Goal: Obtain resource: Download file/media

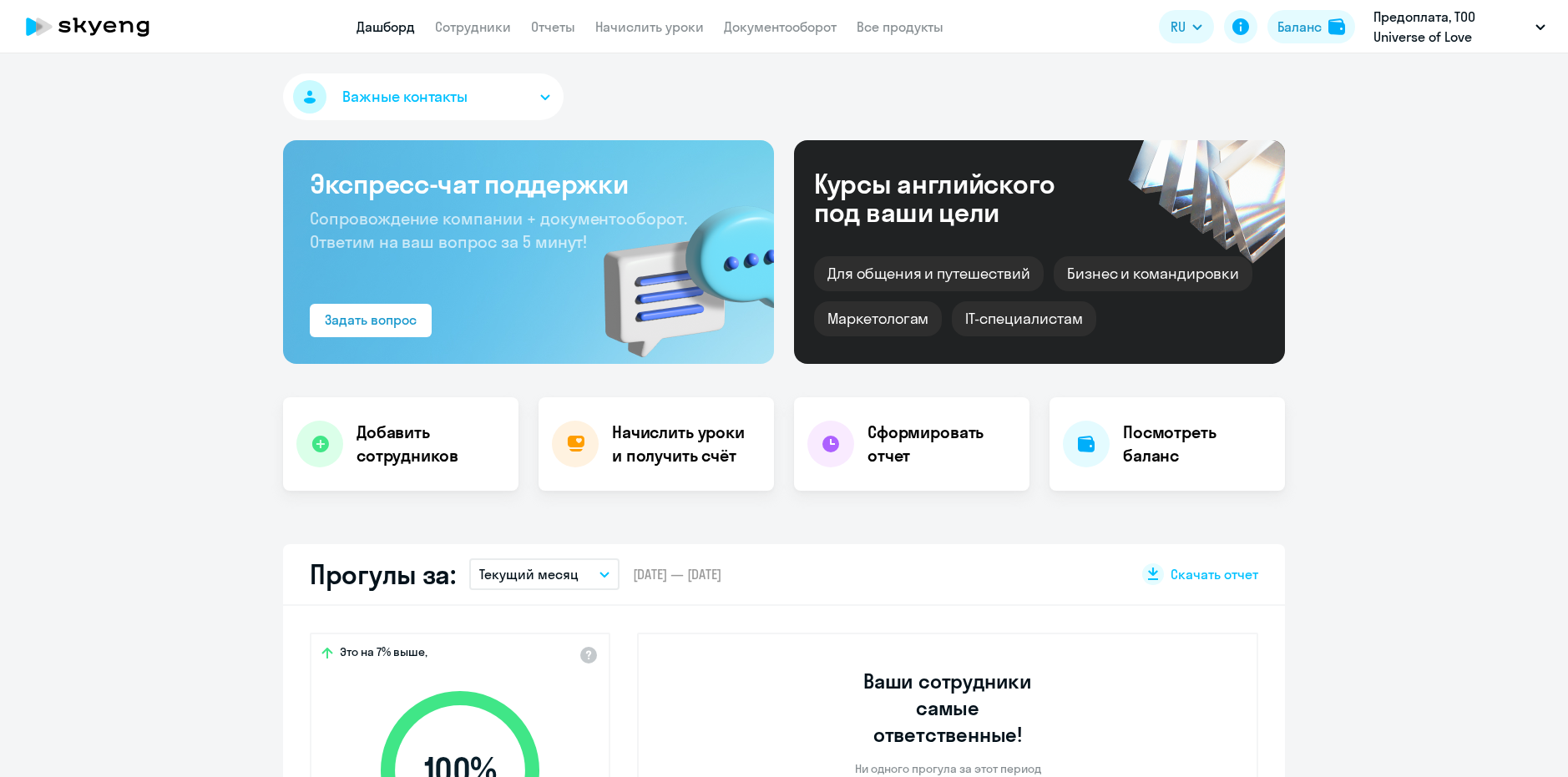
select select "30"
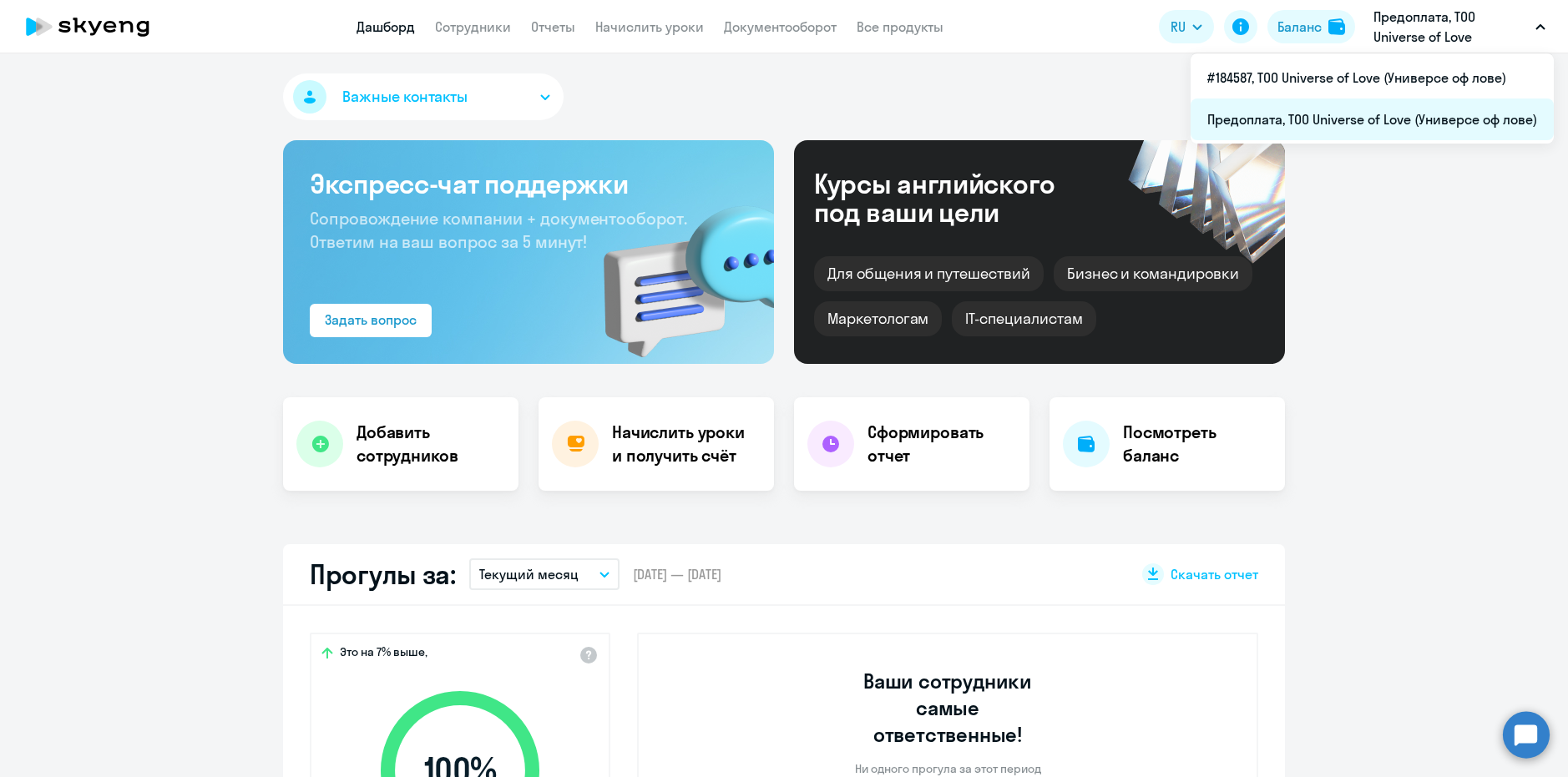
click at [1378, 122] on li "Предоплата, ТОО Universe of Love (Универсе оф лове)" at bounding box center [1372, 119] width 364 height 42
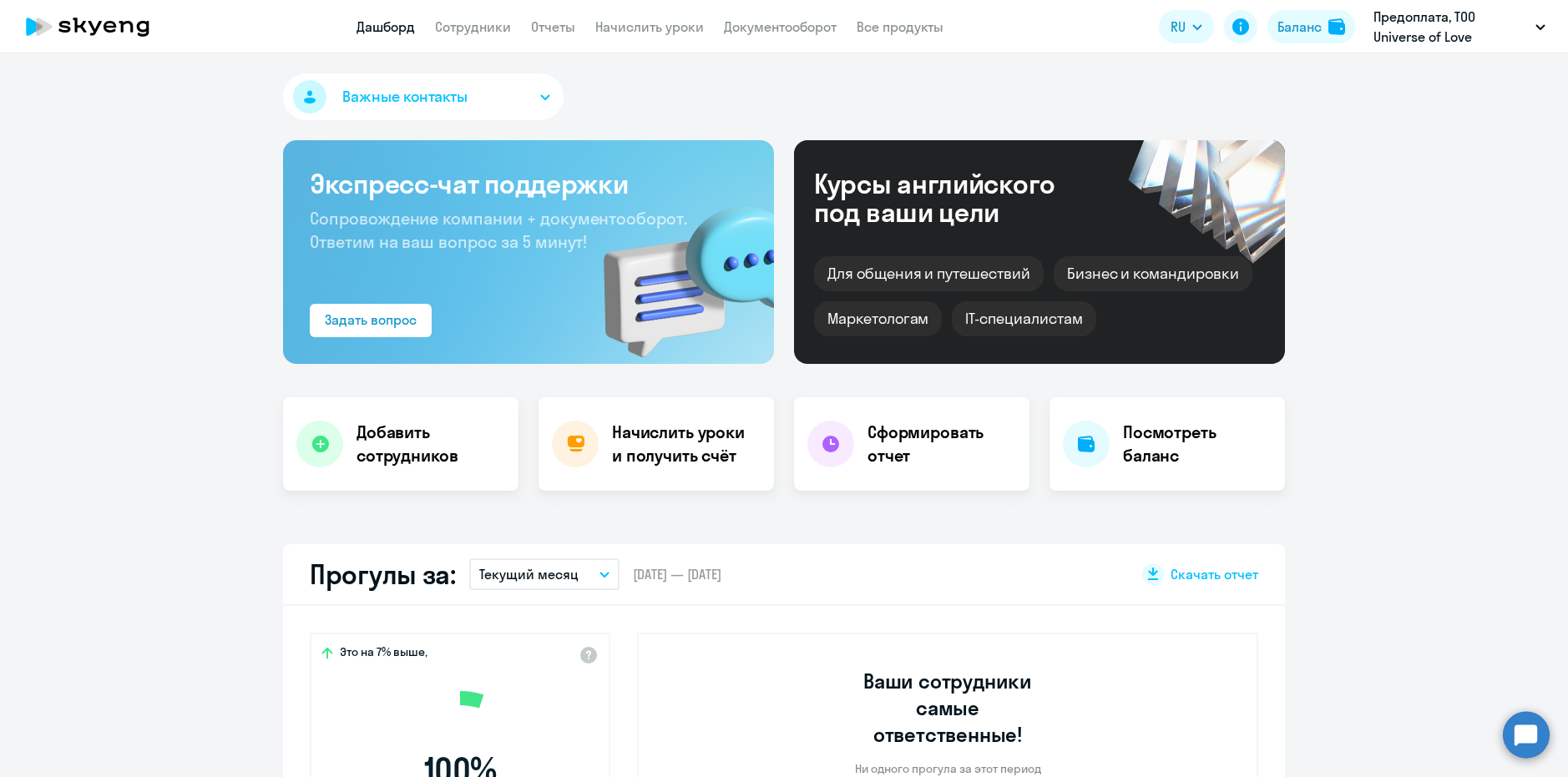
select select "30"
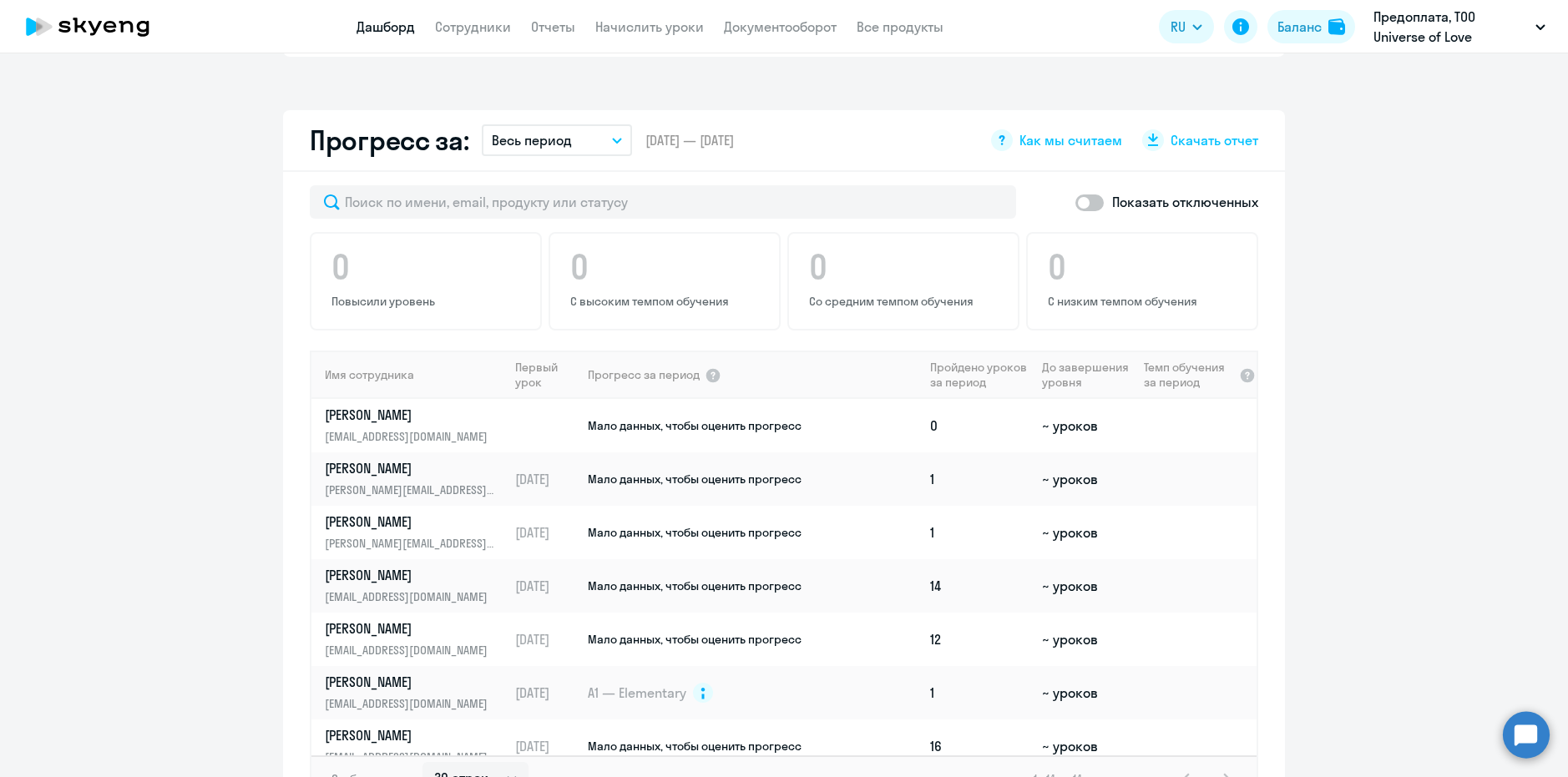
scroll to position [1352, 0]
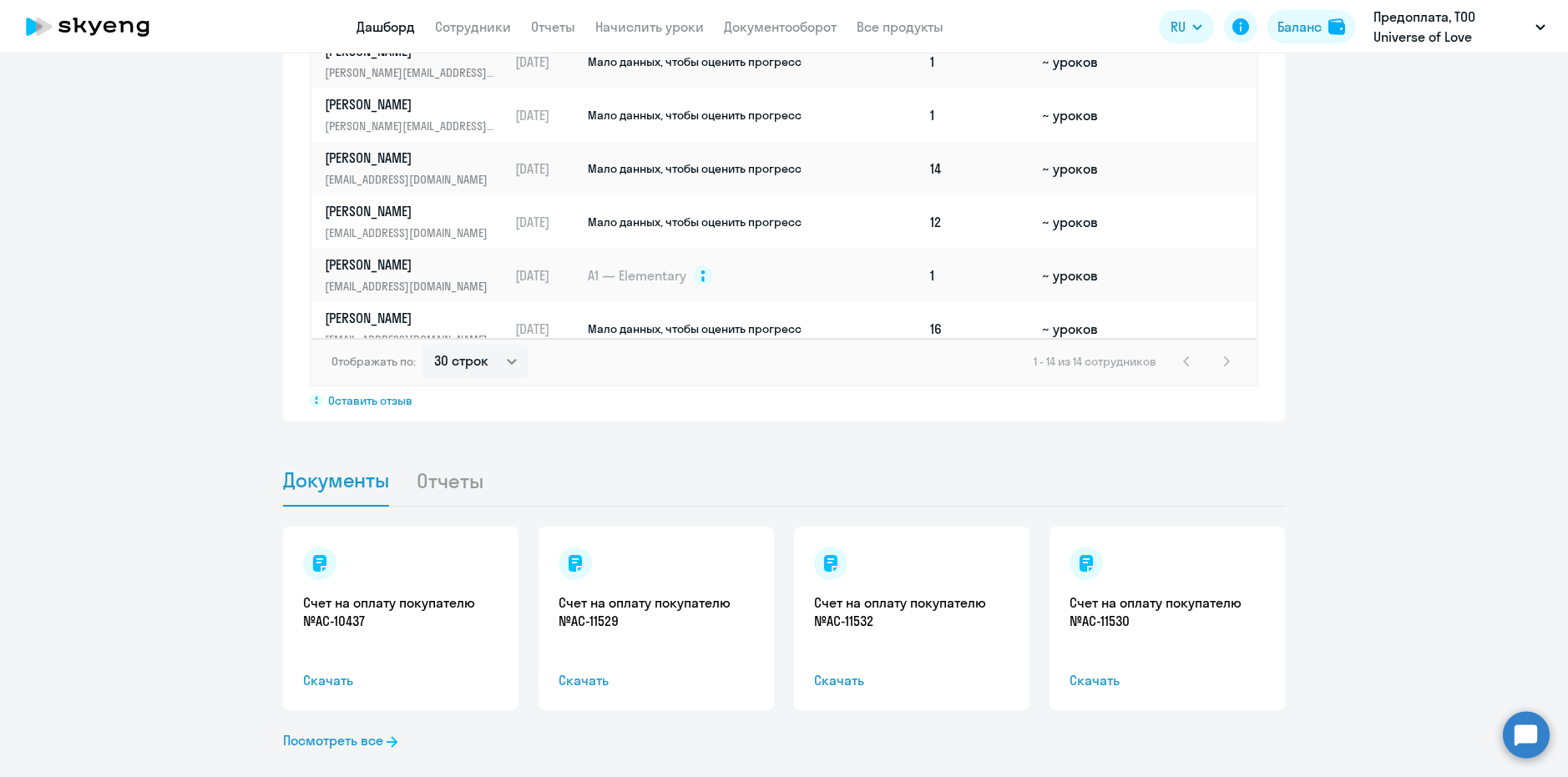
click at [382, 620] on div "Счет на оплату покупателю №AC-10437 Скачать" at bounding box center [401, 619] width 236 height 184
click at [420, 455] on li "Отчеты" at bounding box center [463, 480] width 94 height 51
click at [455, 458] on li "Отчеты" at bounding box center [463, 480] width 94 height 51
click at [359, 468] on span "Документы" at bounding box center [336, 480] width 106 height 25
click at [361, 730] on link "Посмотреть все" at bounding box center [340, 741] width 114 height 20
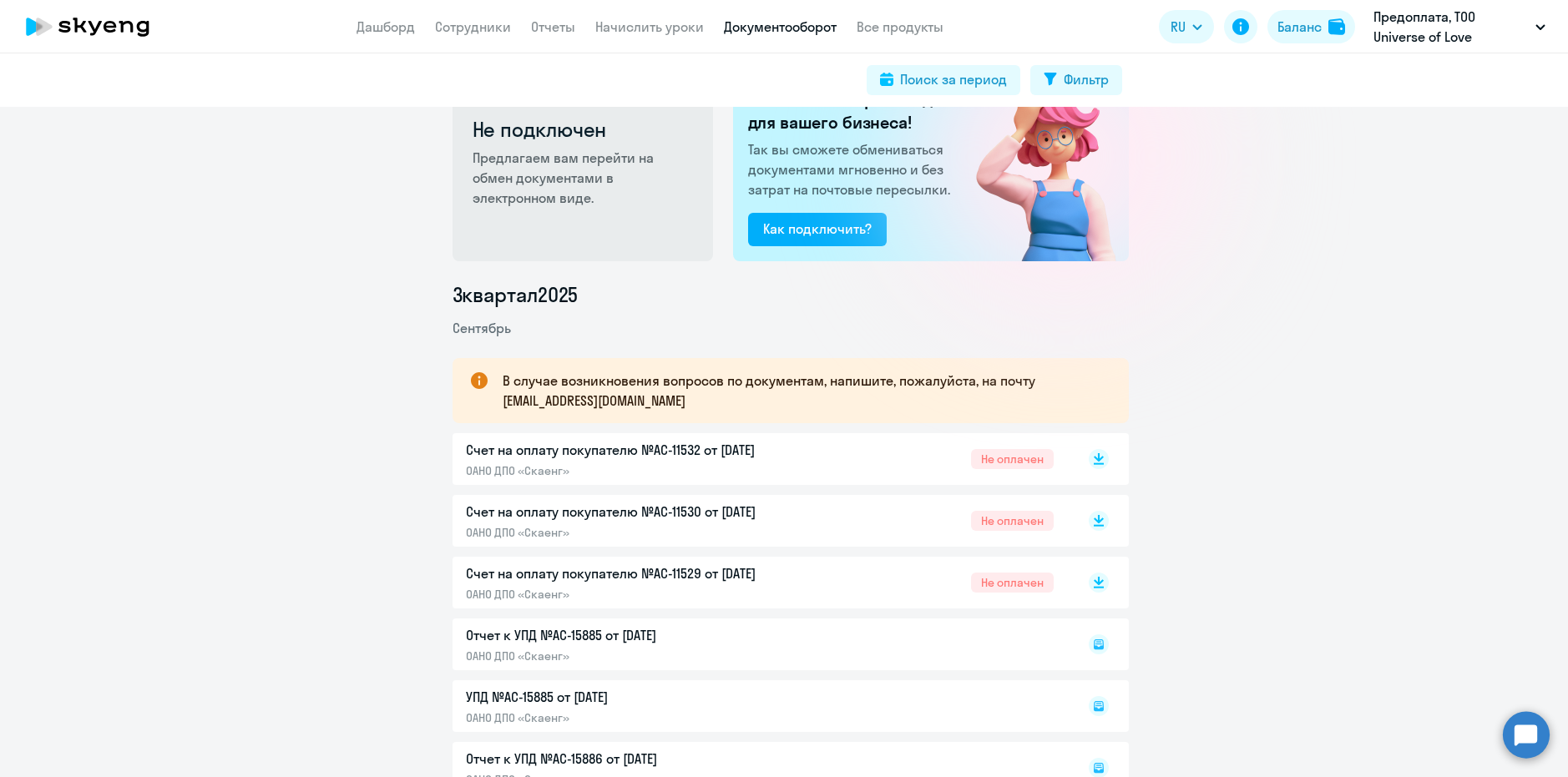
scroll to position [167, 0]
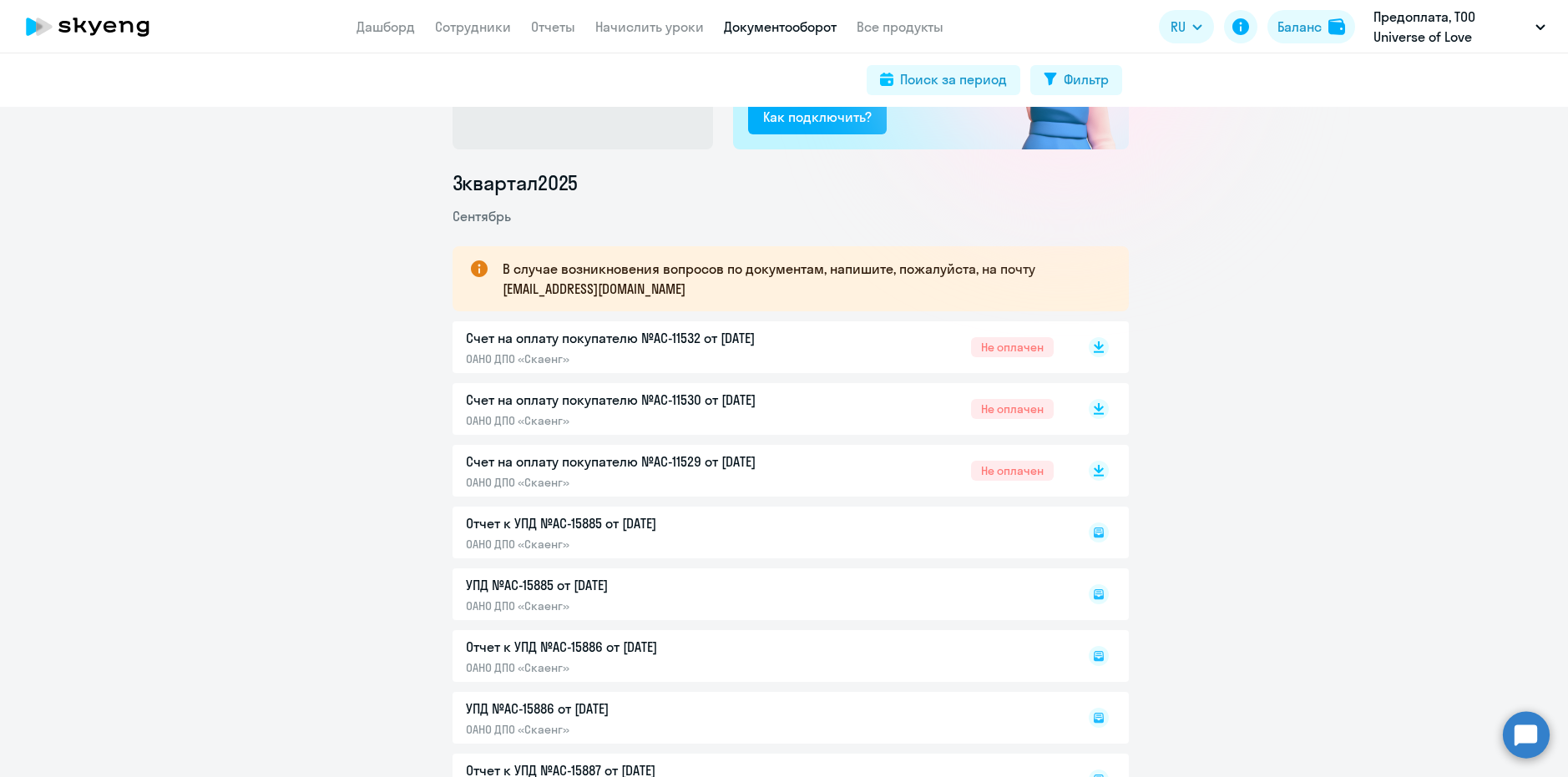
drag, startPoint x: 956, startPoint y: 474, endPoint x: 1420, endPoint y: 319, distance: 489.2
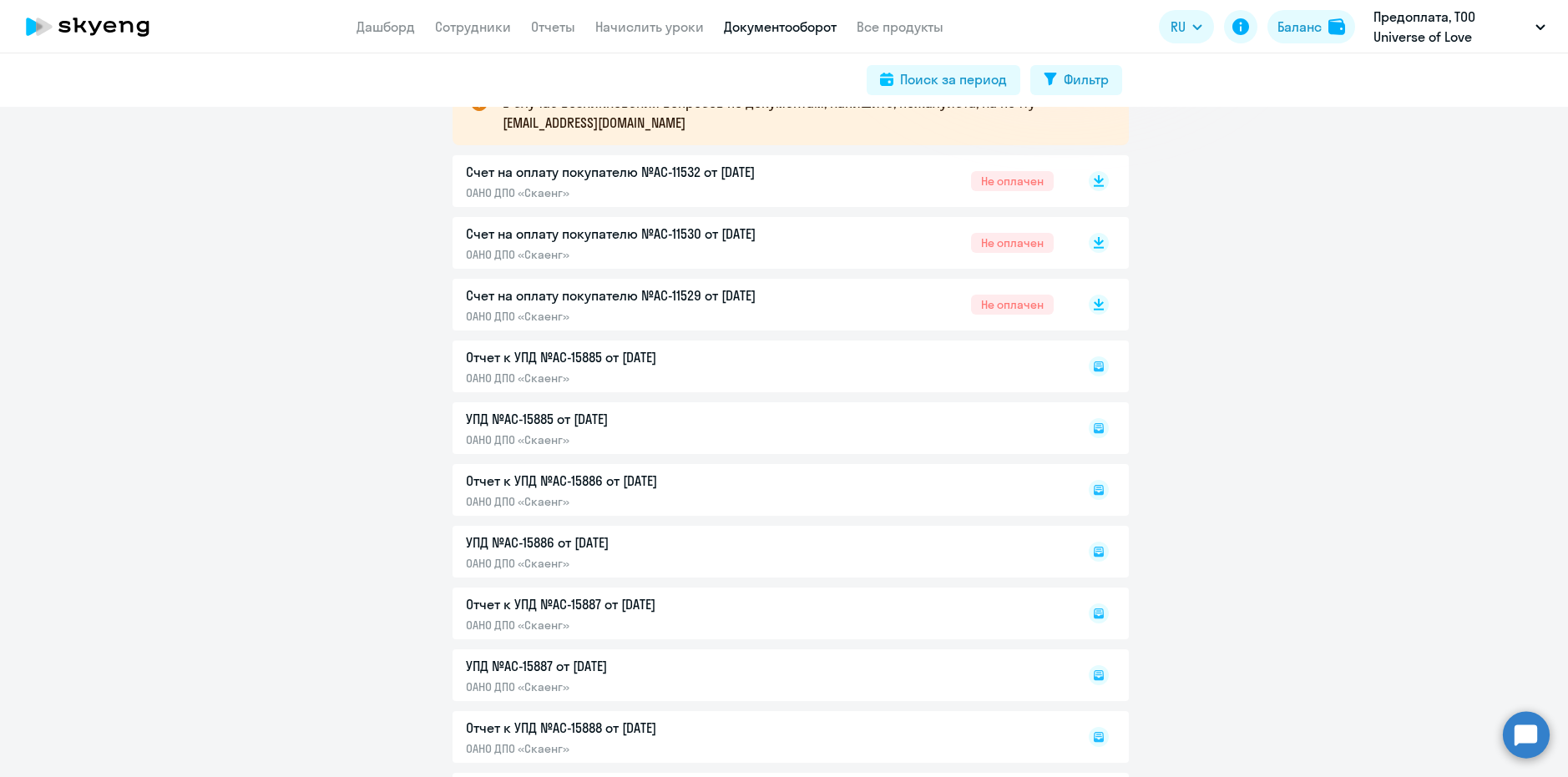
scroll to position [334, 0]
click at [1099, 365] on rect at bounding box center [1099, 366] width 20 height 20
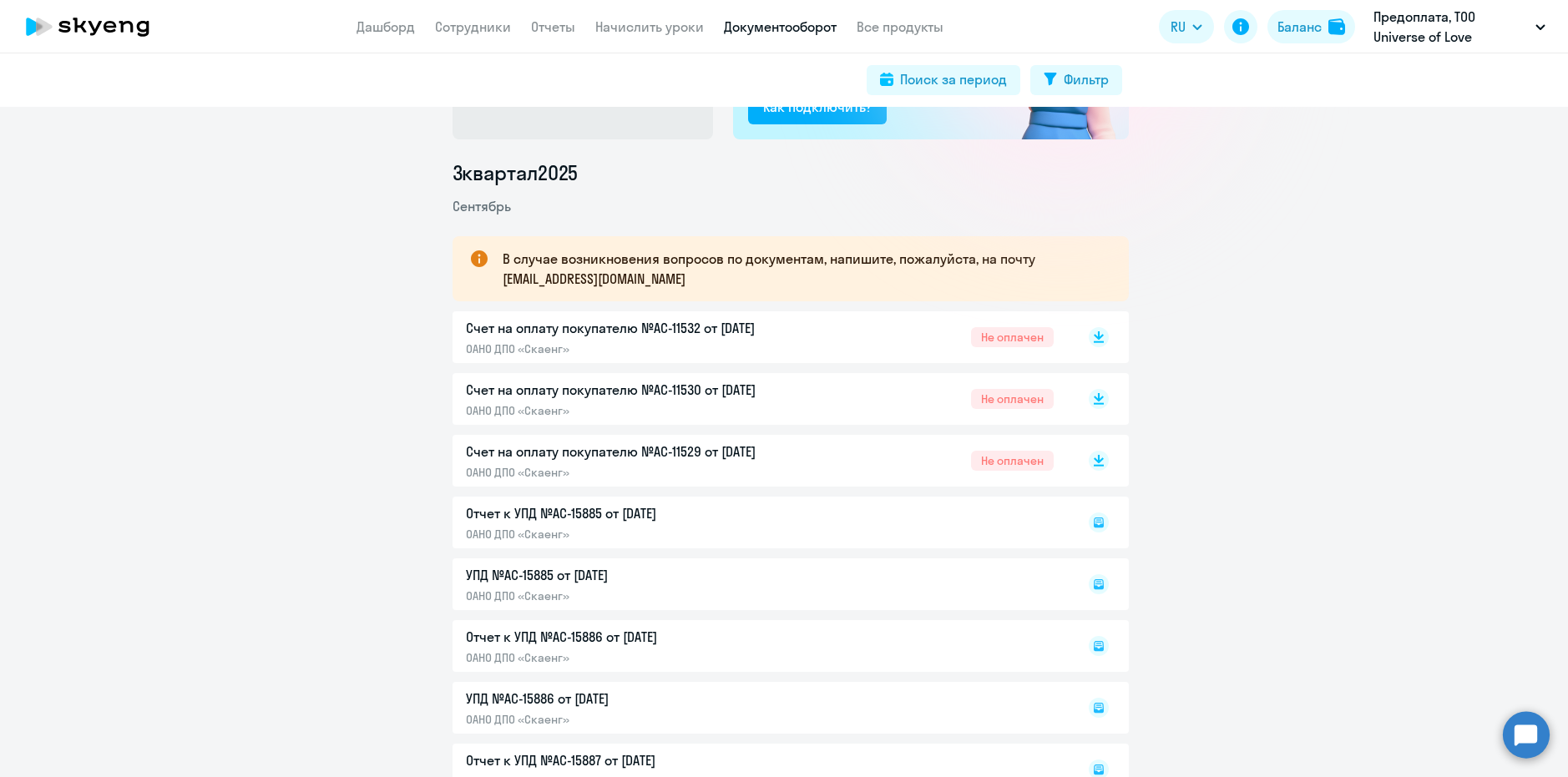
scroll to position [334, 0]
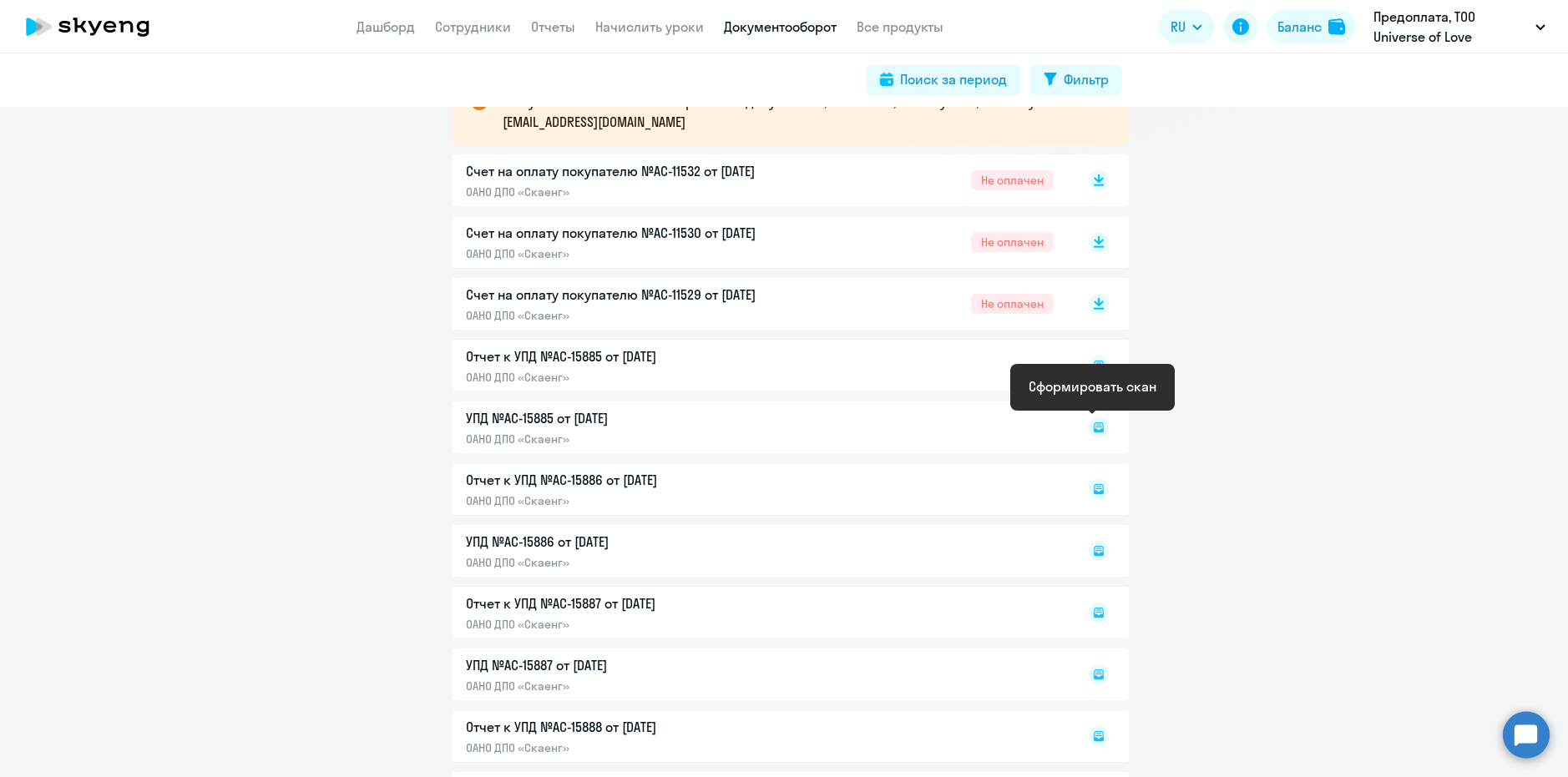
click at [1096, 423] on icon at bounding box center [1099, 427] width 10 height 10
click at [548, 414] on div "УПД №AC-15885 от 01.09.2025 ОАНО ДПО «Скаенг»" at bounding box center [791, 427] width 676 height 52
click at [552, 354] on div "Отчет к УПД №AC-15885 от 01.09.2025 ОАНО ДПО «Скаенг»" at bounding box center [791, 365] width 676 height 52
click at [1101, 413] on div at bounding box center [1081, 427] width 55 height 38
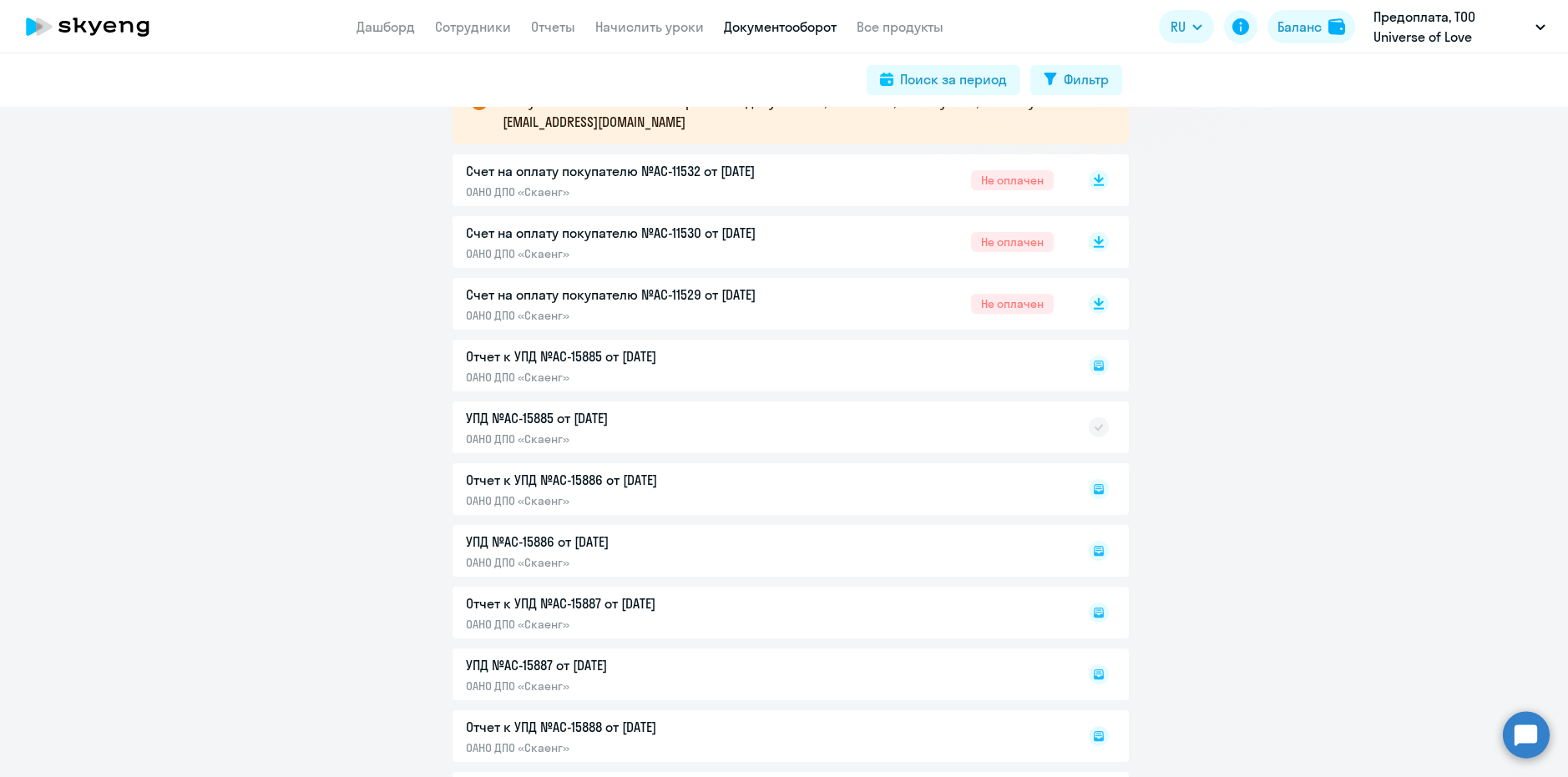
click at [1099, 431] on rect at bounding box center [1099, 428] width 20 height 20
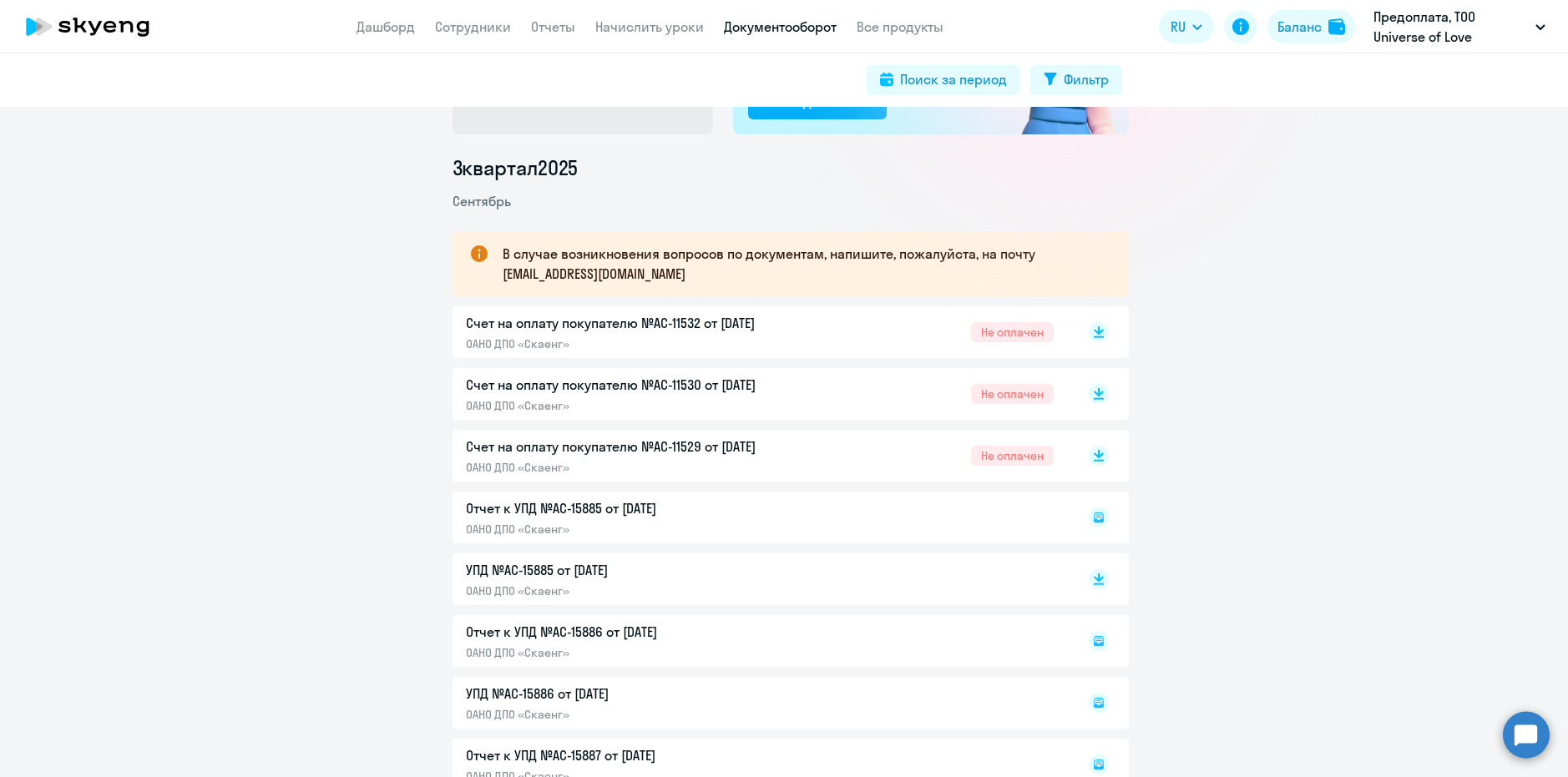
scroll to position [334, 0]
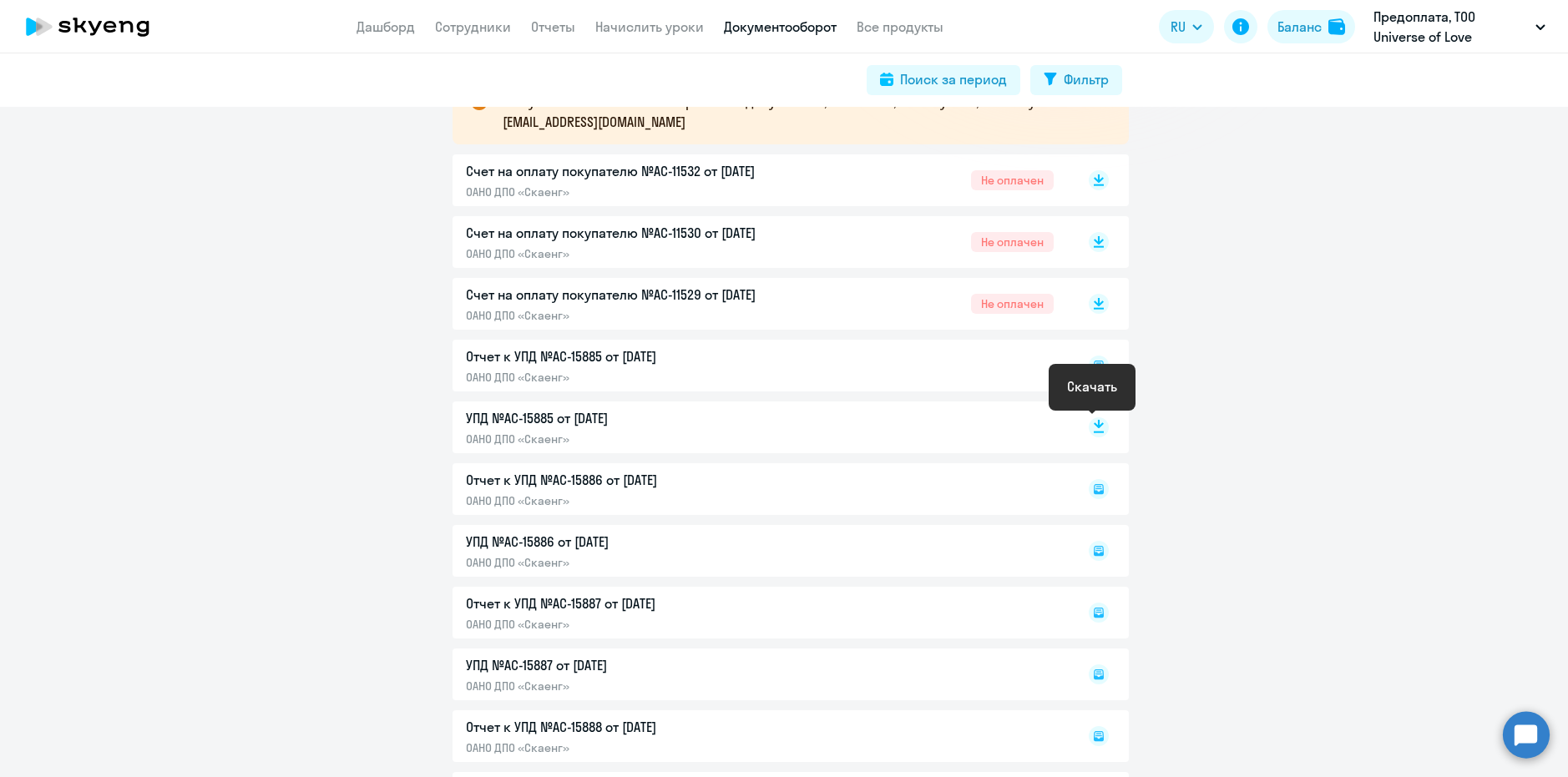
click at [1093, 429] on rect at bounding box center [1099, 428] width 20 height 20
click at [1095, 491] on icon at bounding box center [1099, 489] width 10 height 10
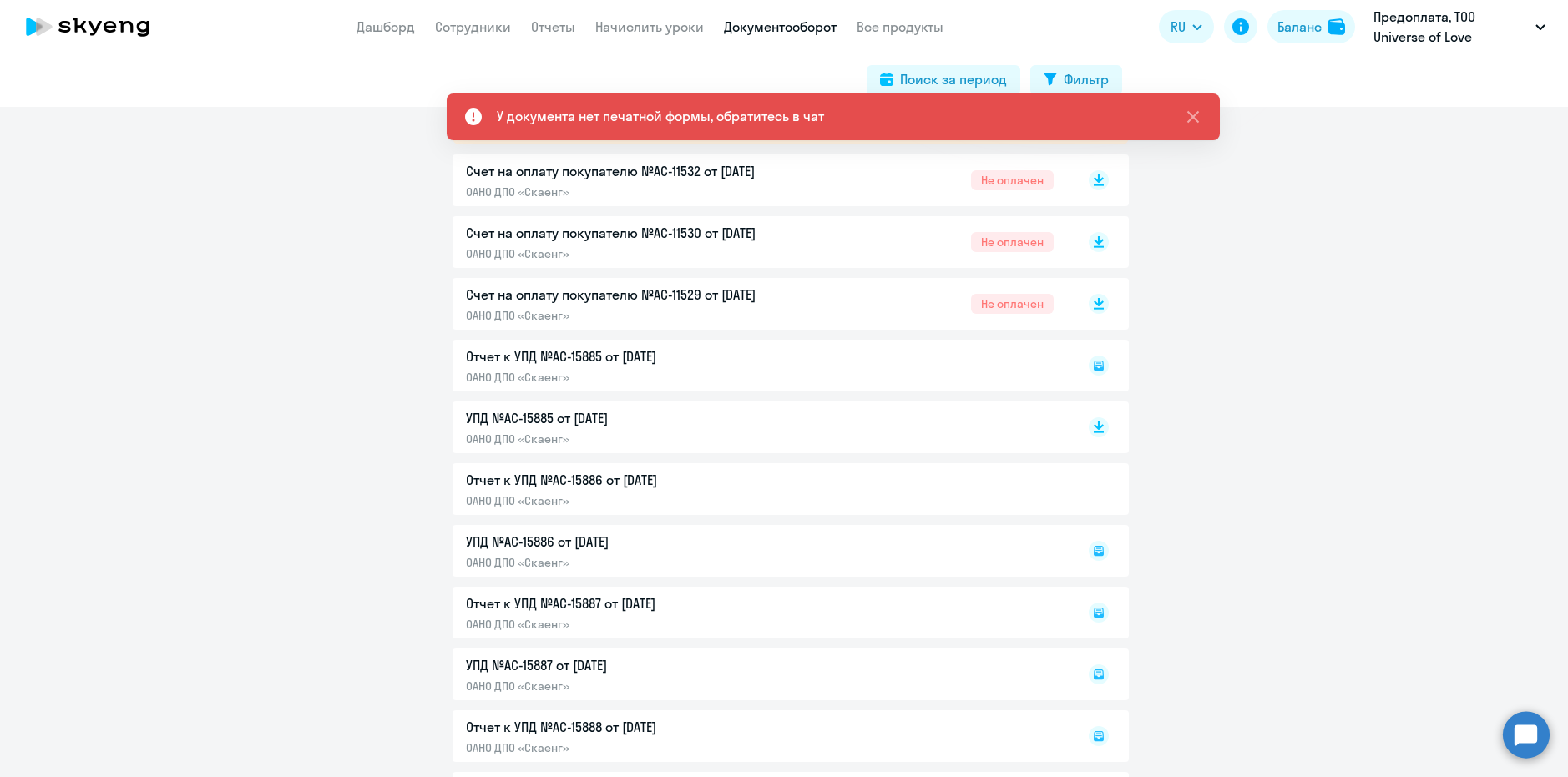
click at [1095, 550] on icon at bounding box center [1098, 550] width 6 height 1
click at [1095, 607] on rect at bounding box center [1099, 613] width 20 height 20
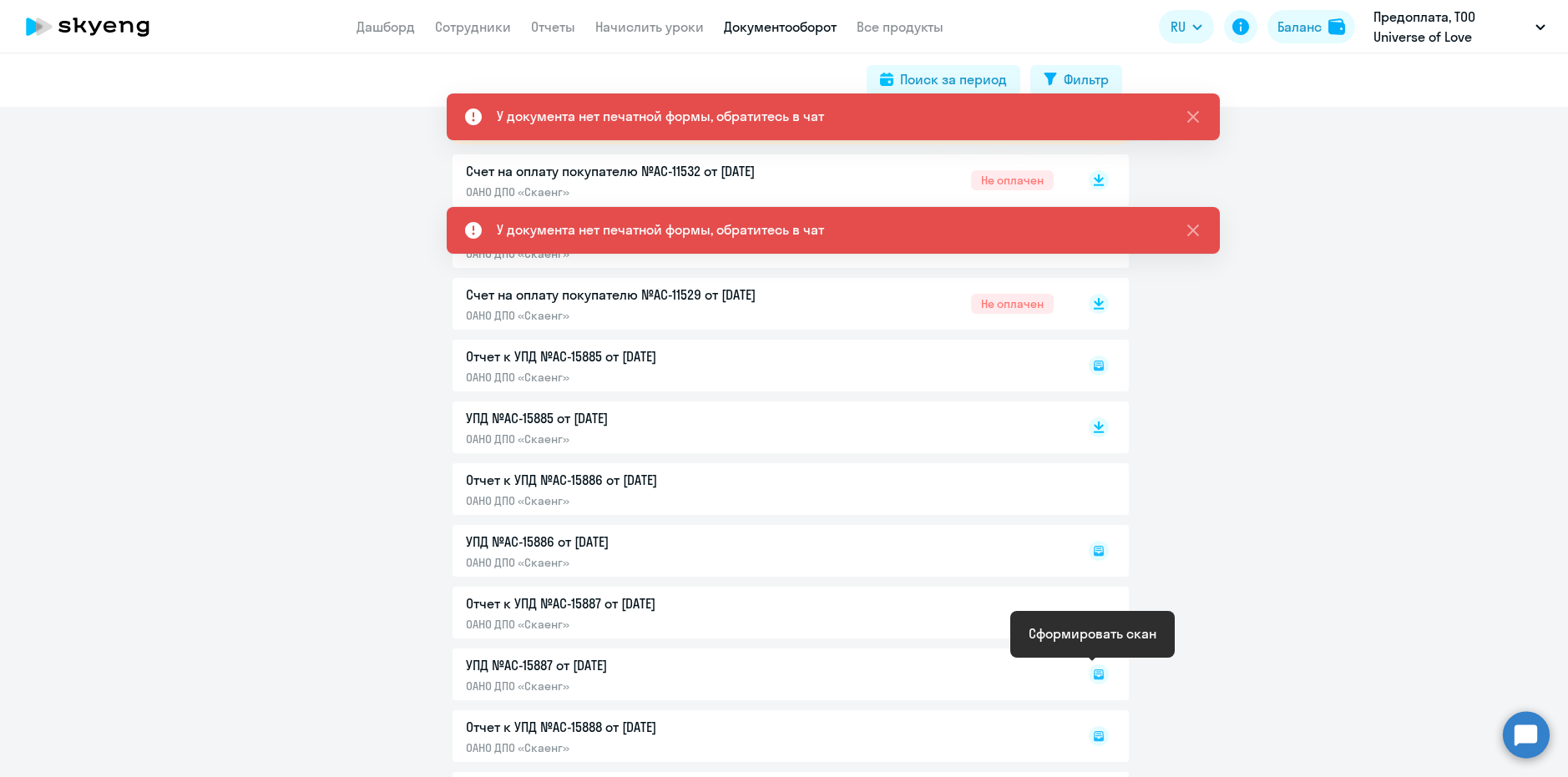
click at [1094, 670] on icon at bounding box center [1099, 674] width 10 height 10
click at [1094, 741] on icon at bounding box center [1099, 736] width 10 height 10
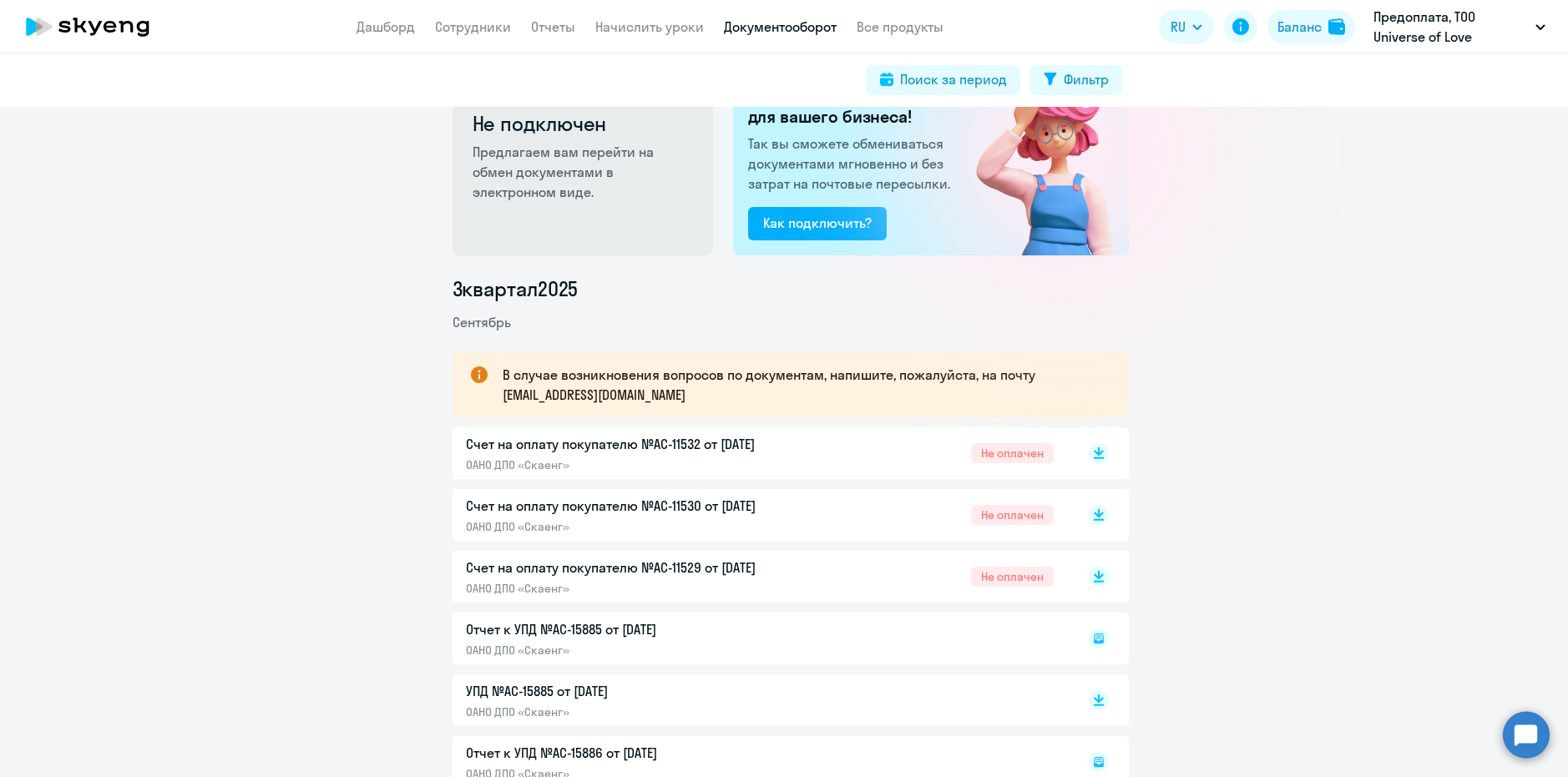
scroll to position [251, 0]
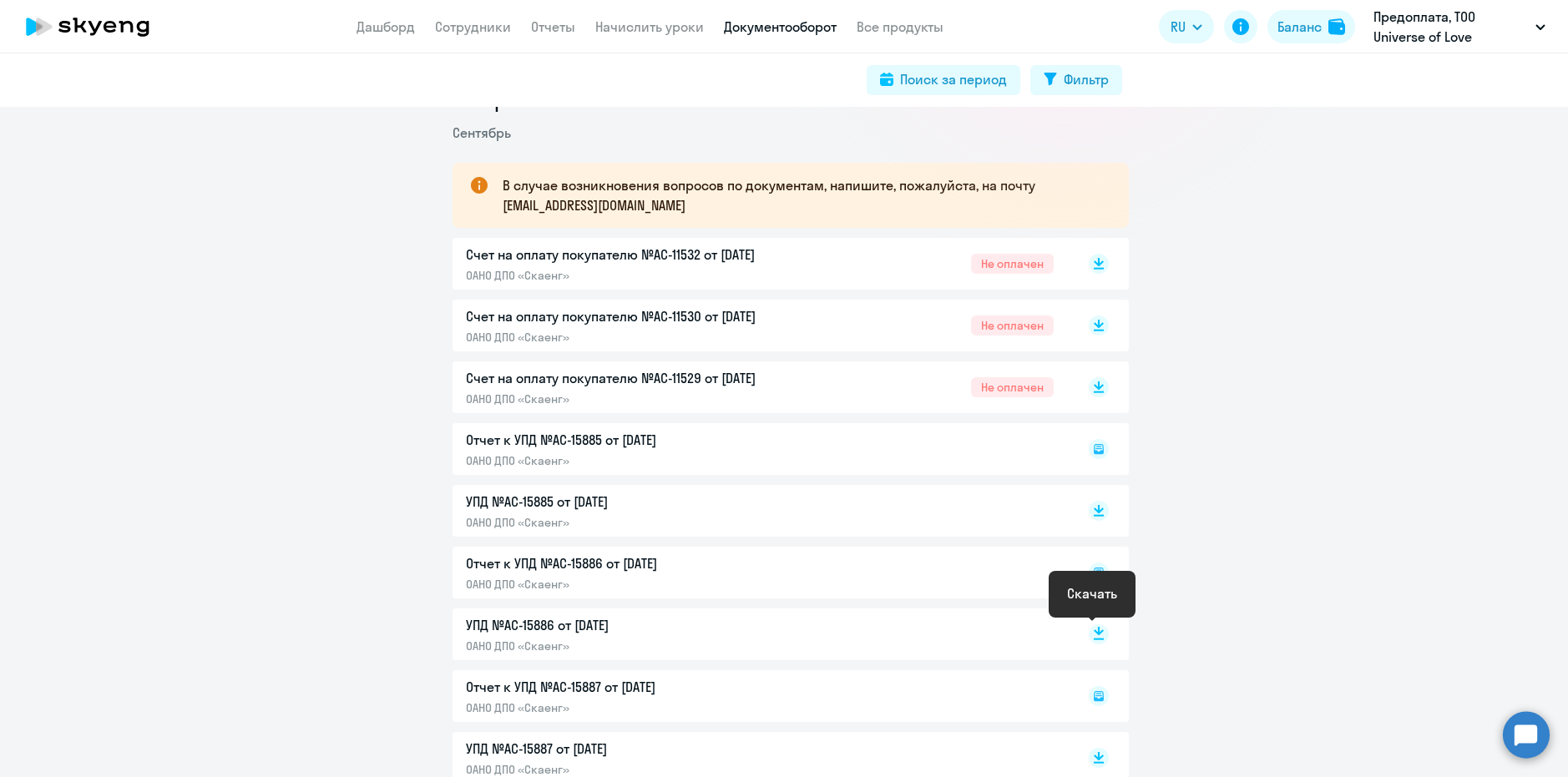
click at [1094, 640] on icon at bounding box center [1099, 640] width 10 height 2
click at [1094, 505] on icon at bounding box center [1099, 508] width 10 height 8
click at [582, 624] on p "УПД №AC-15886 от [DATE]" at bounding box center [642, 625] width 351 height 20
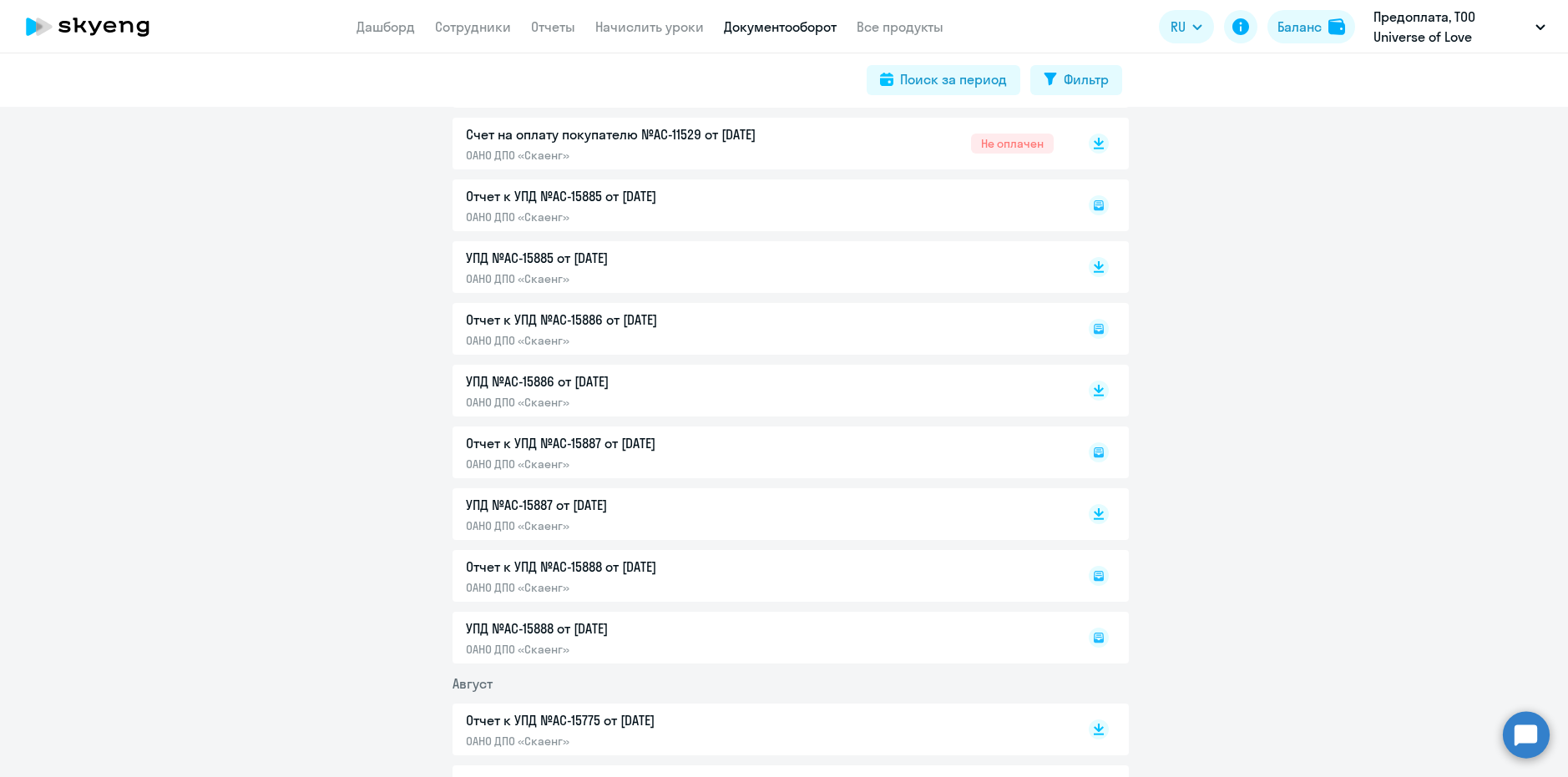
scroll to position [501, 0]
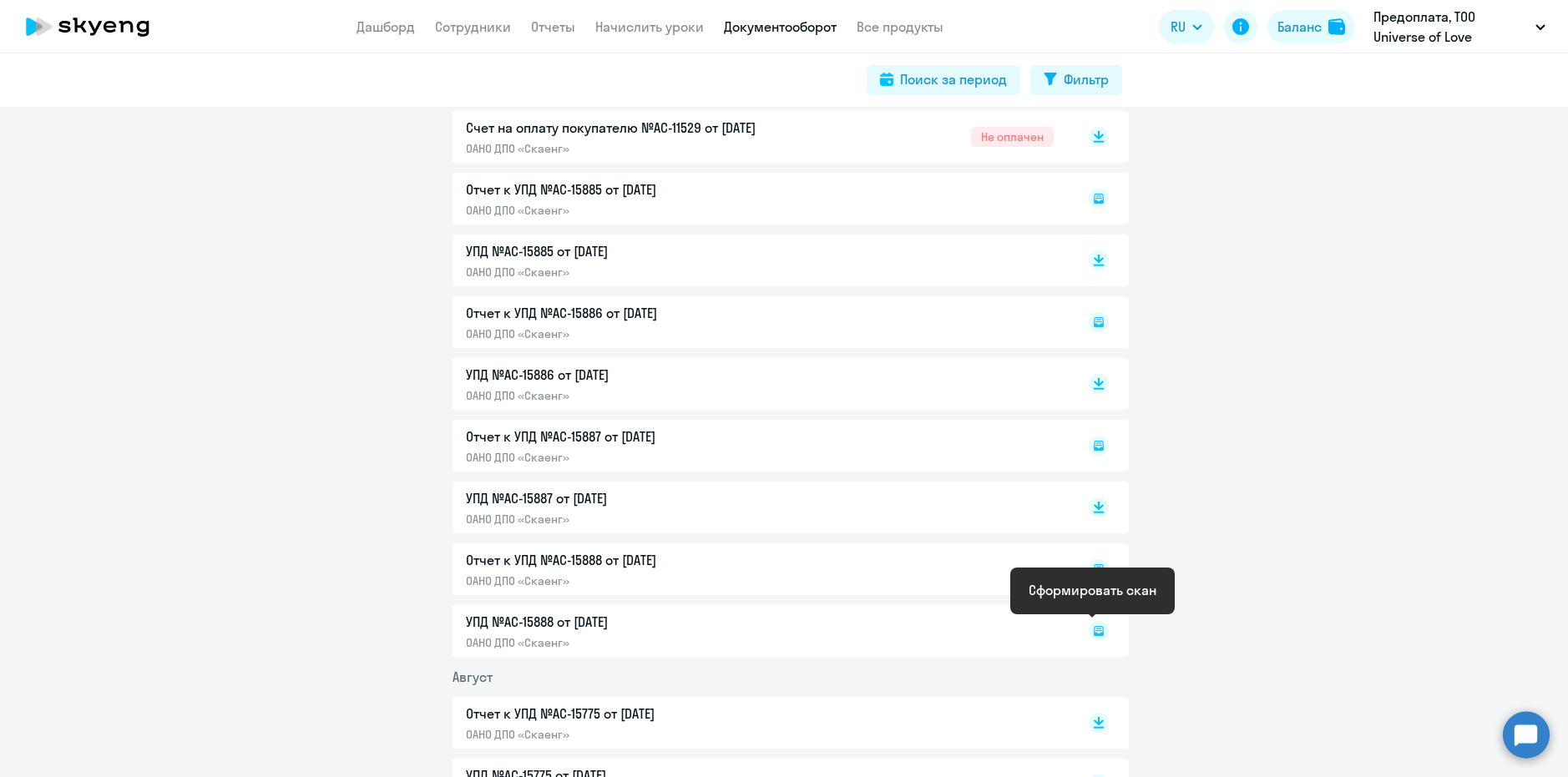
click at [1096, 628] on icon at bounding box center [1099, 631] width 10 height 10
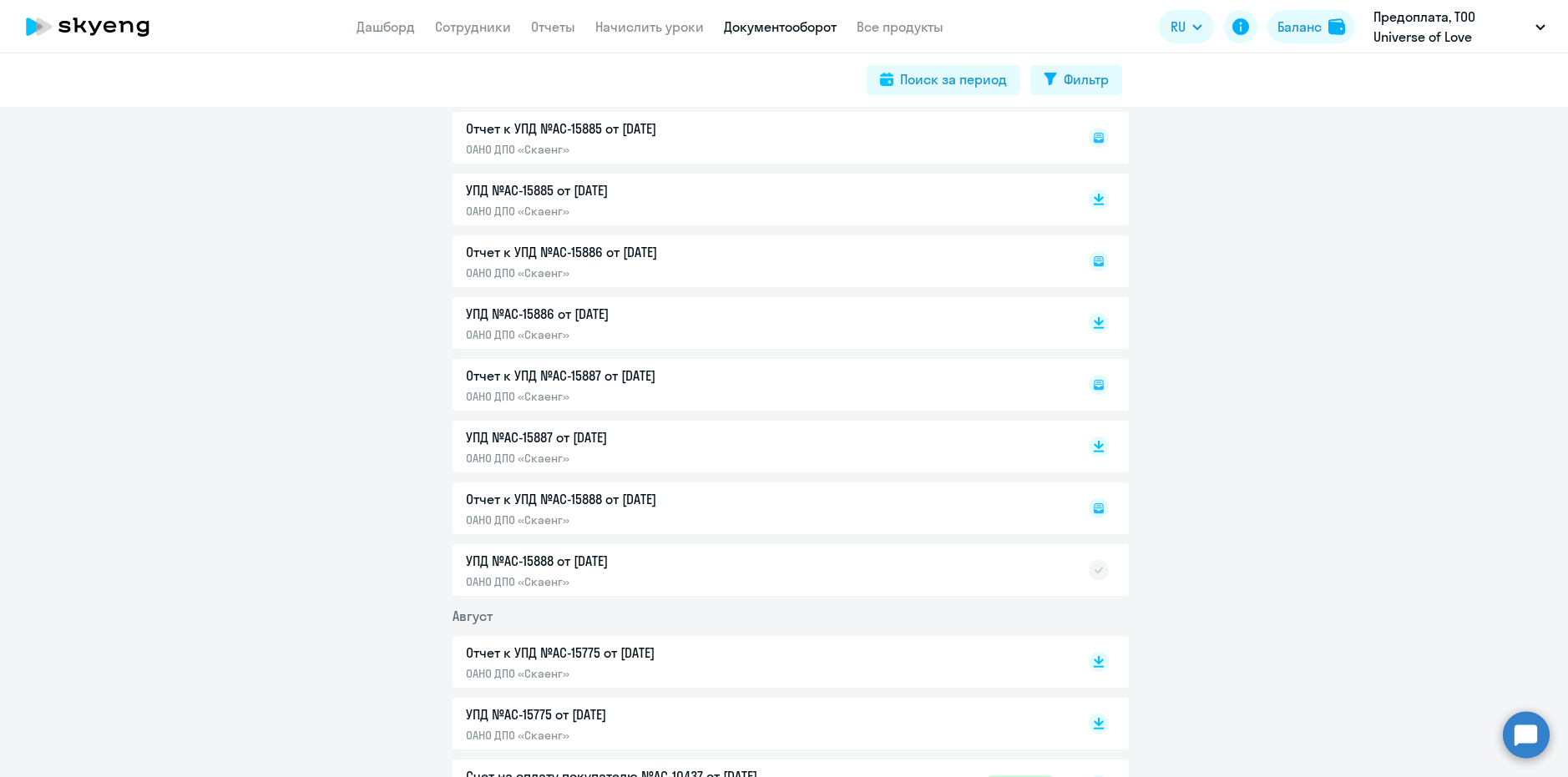
scroll to position [835, 0]
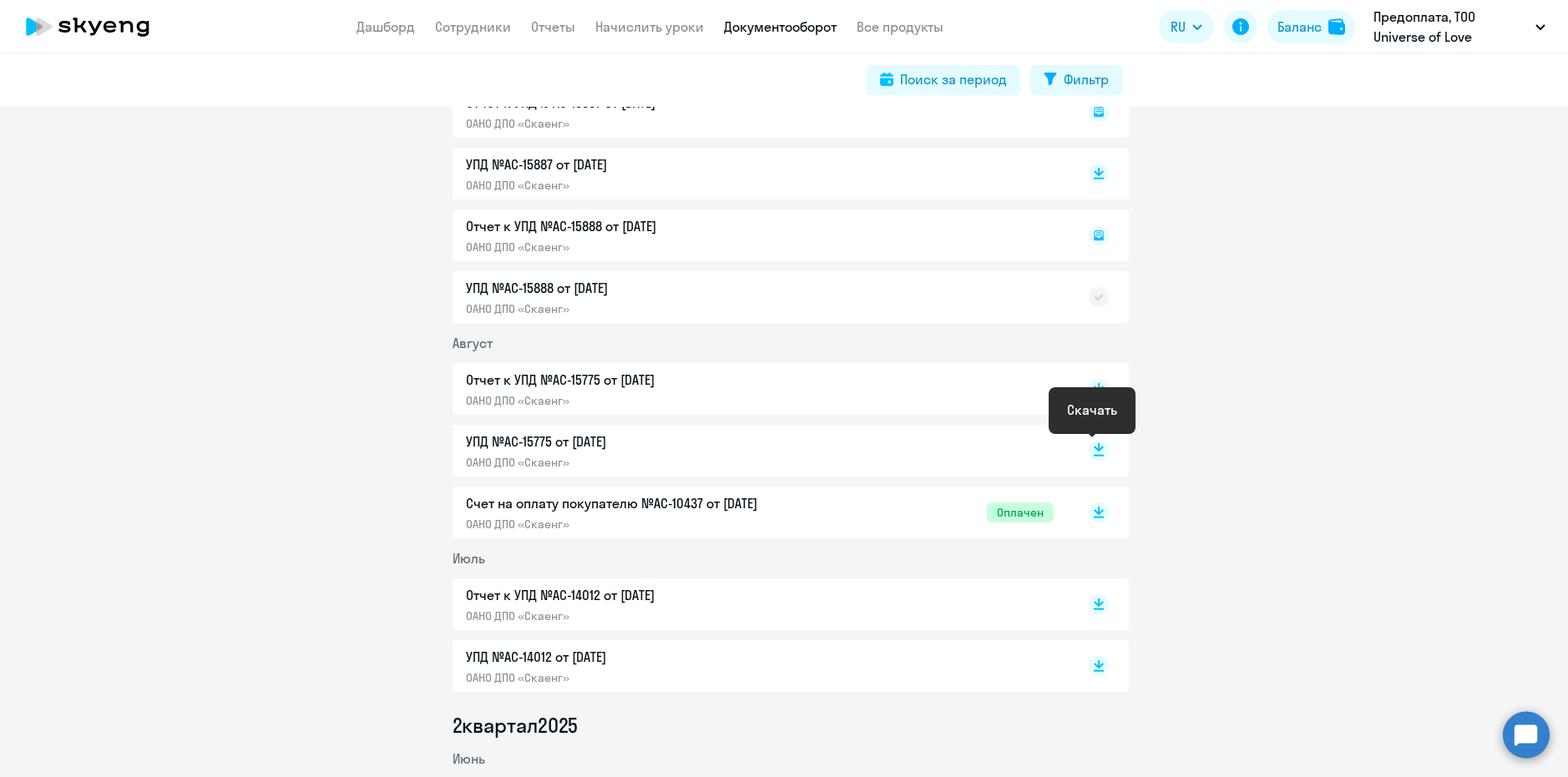
click at [1095, 445] on rect at bounding box center [1099, 451] width 20 height 20
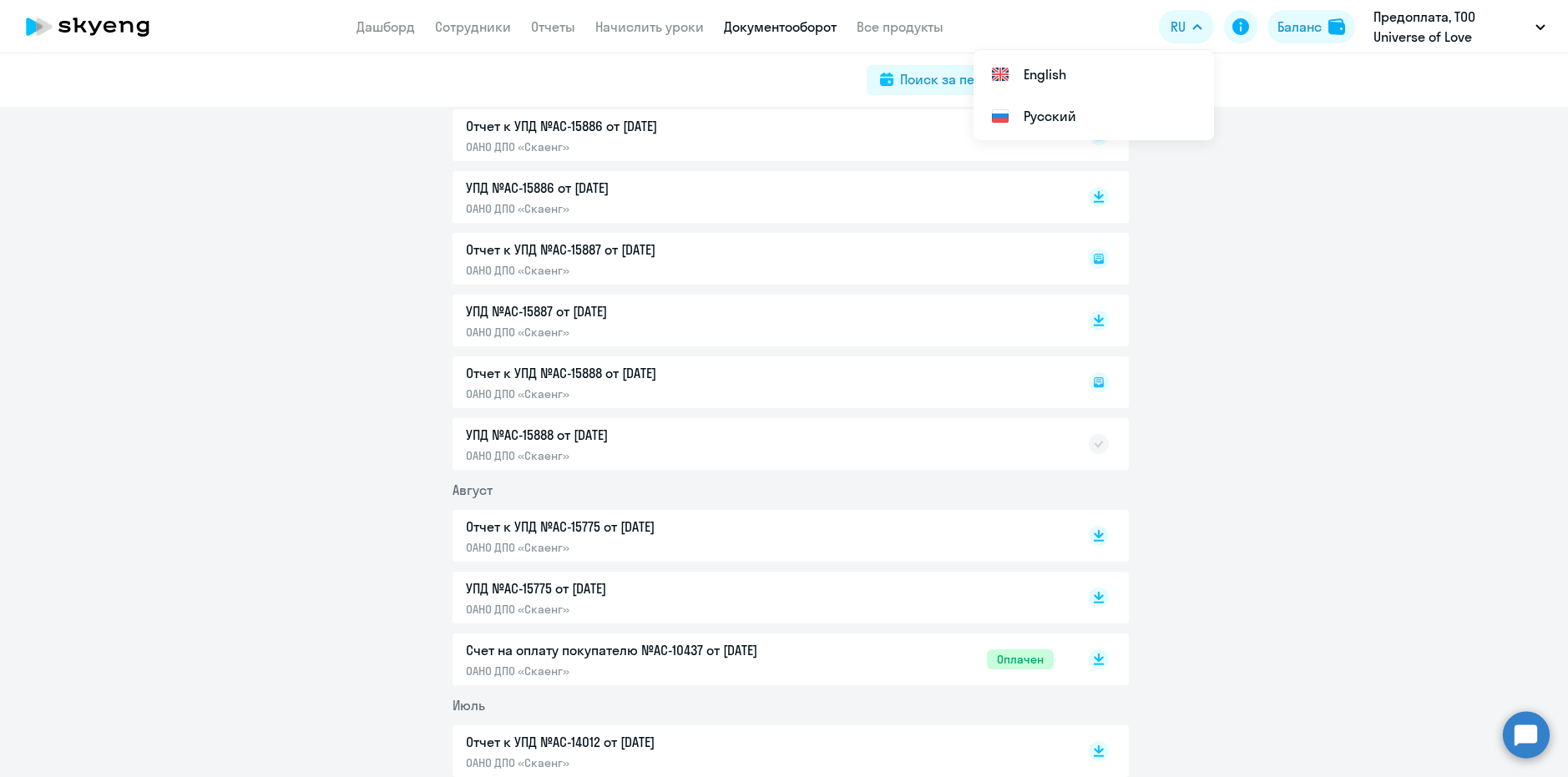
scroll to position [668, 0]
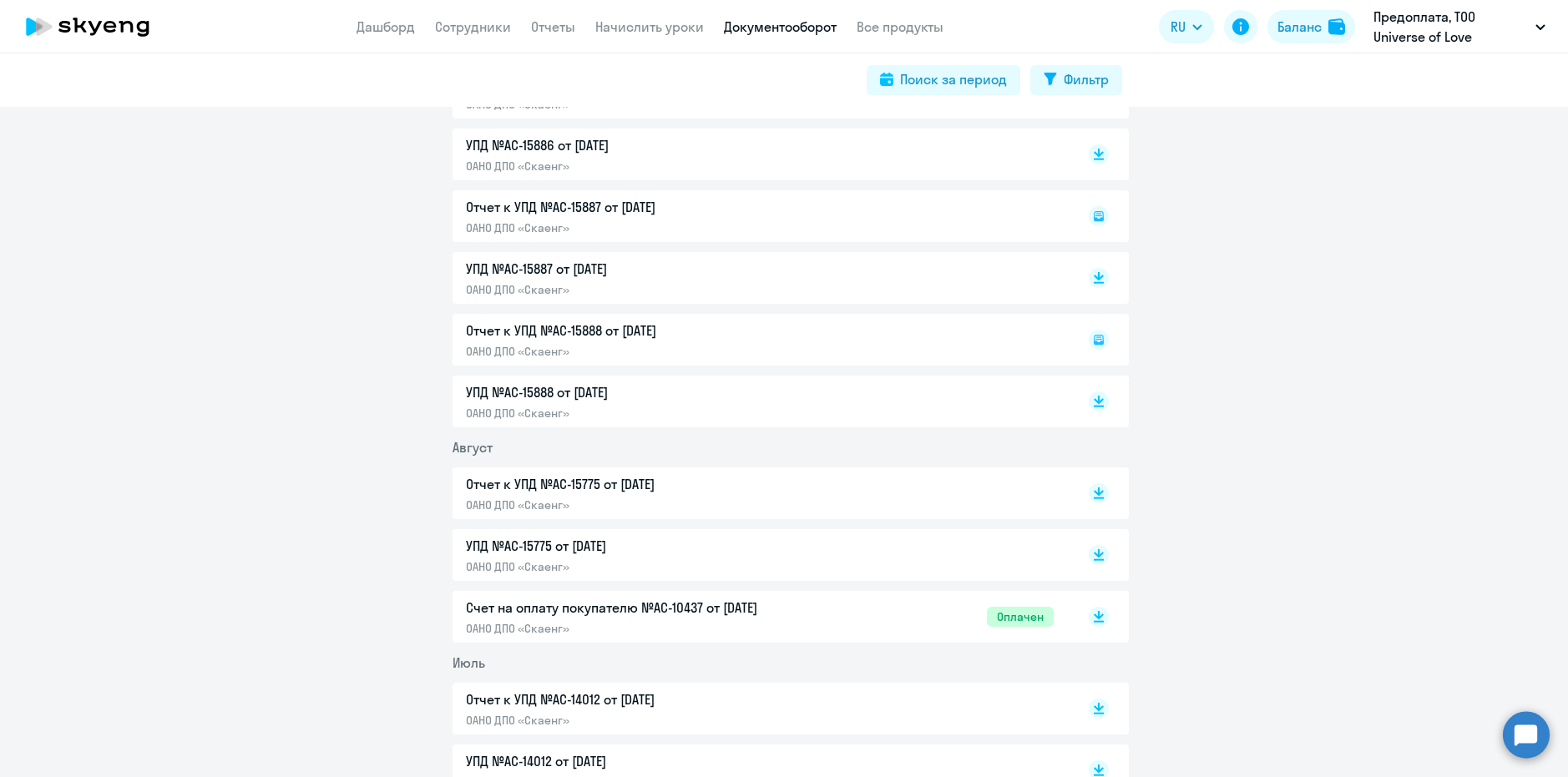
scroll to position [726, 0]
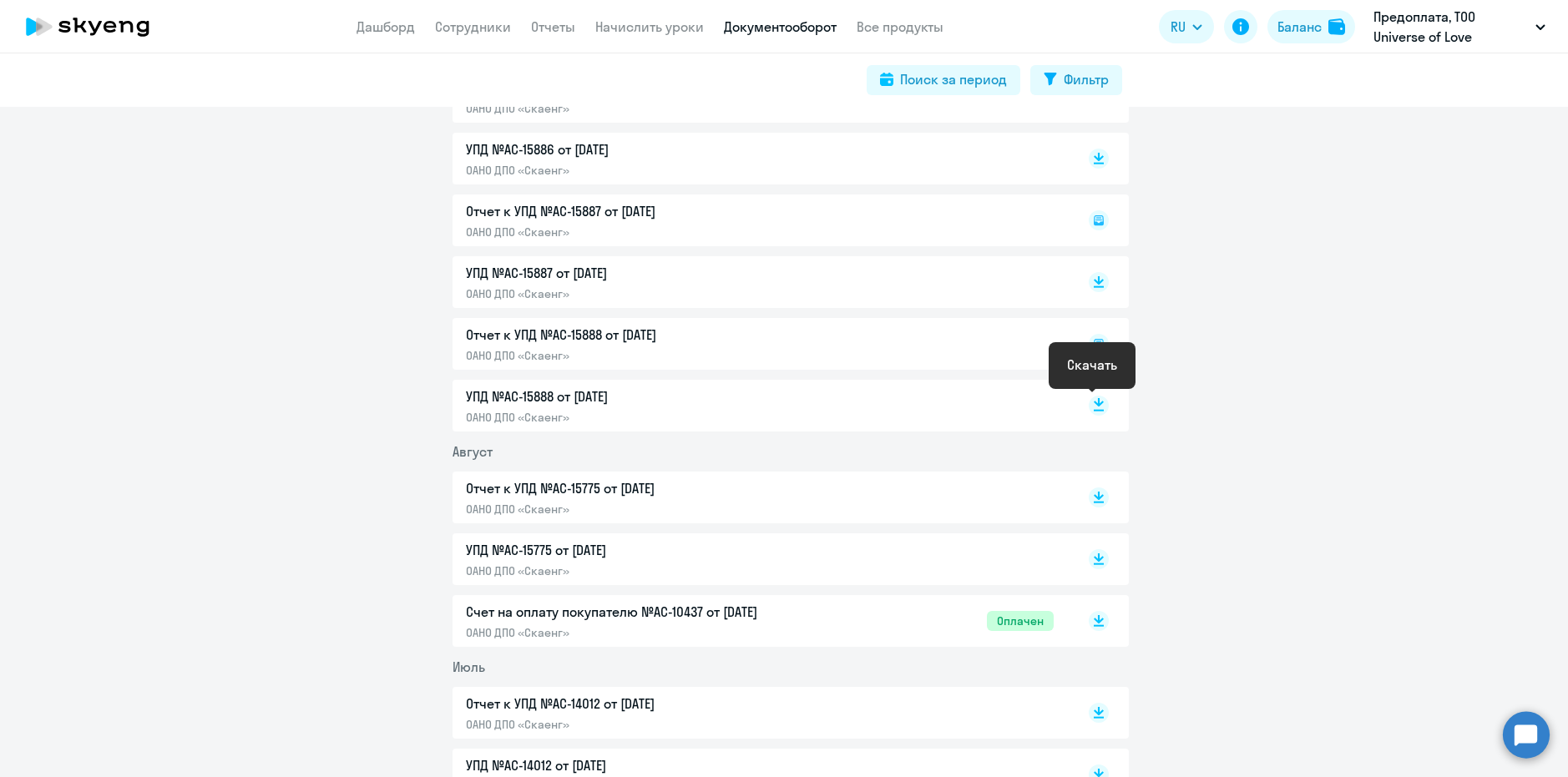
click at [1095, 404] on rect at bounding box center [1099, 406] width 20 height 20
click at [616, 325] on div "Отчет к УПД №AC-15888 от [DATE] ОАНО ДПО «Скаенг»" at bounding box center [791, 343] width 676 height 52
click at [1095, 343] on icon at bounding box center [1098, 343] width 6 height 1
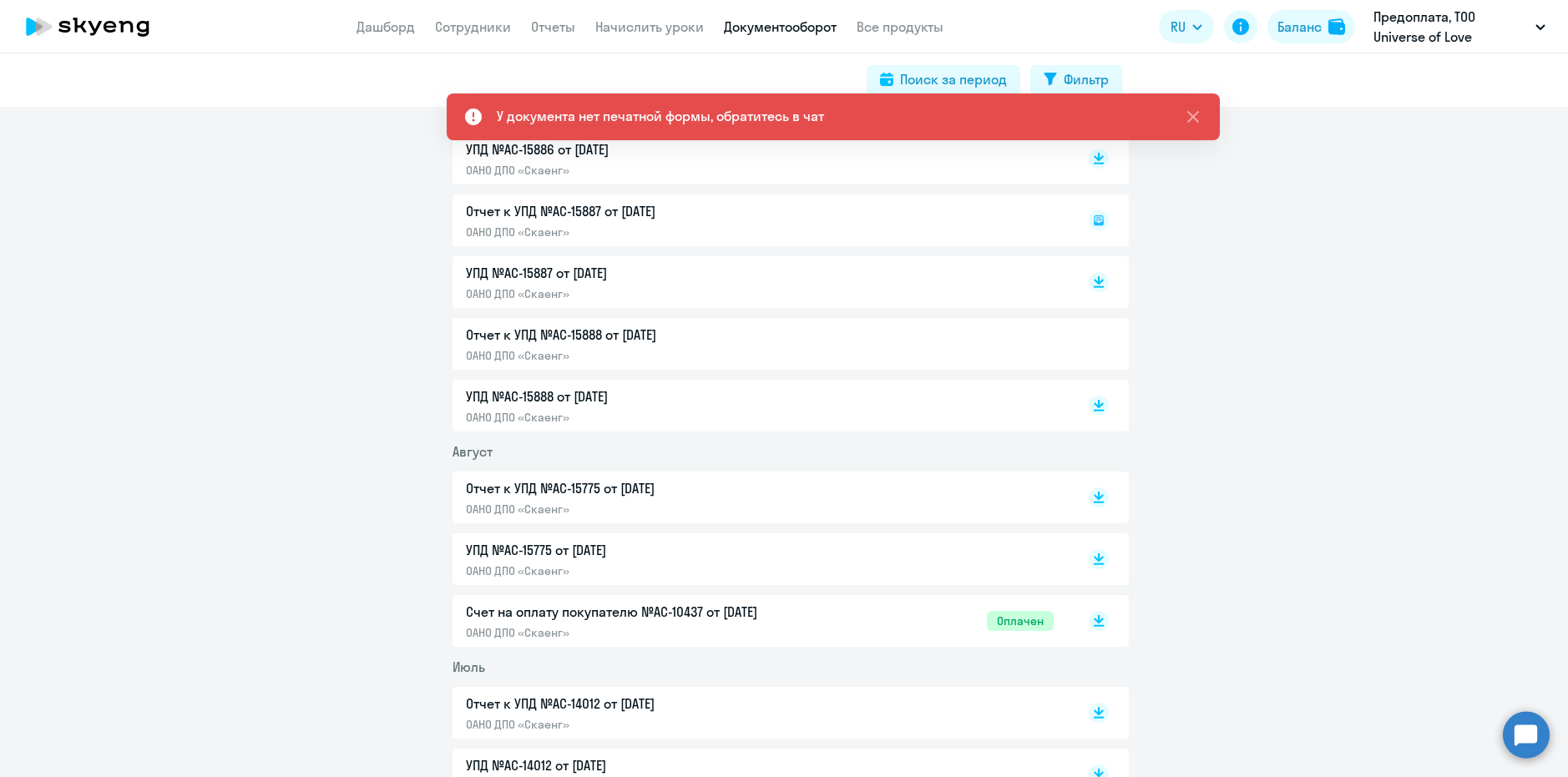
click at [1090, 297] on div at bounding box center [1081, 281] width 55 height 38
drag, startPoint x: 499, startPoint y: 115, endPoint x: 887, endPoint y: 109, distance: 388.0
click at [887, 109] on section "У документа нет печатной формы, обратитесь в чат" at bounding box center [833, 116] width 673 height 20
copy div "У документа нет печатной формы, обратитесь в чат"
click at [1431, 300] on div "3 квартал [DATE] В случае возникновения вопросов по документам, напишите, пожал…" at bounding box center [790, 444] width 1555 height 1668
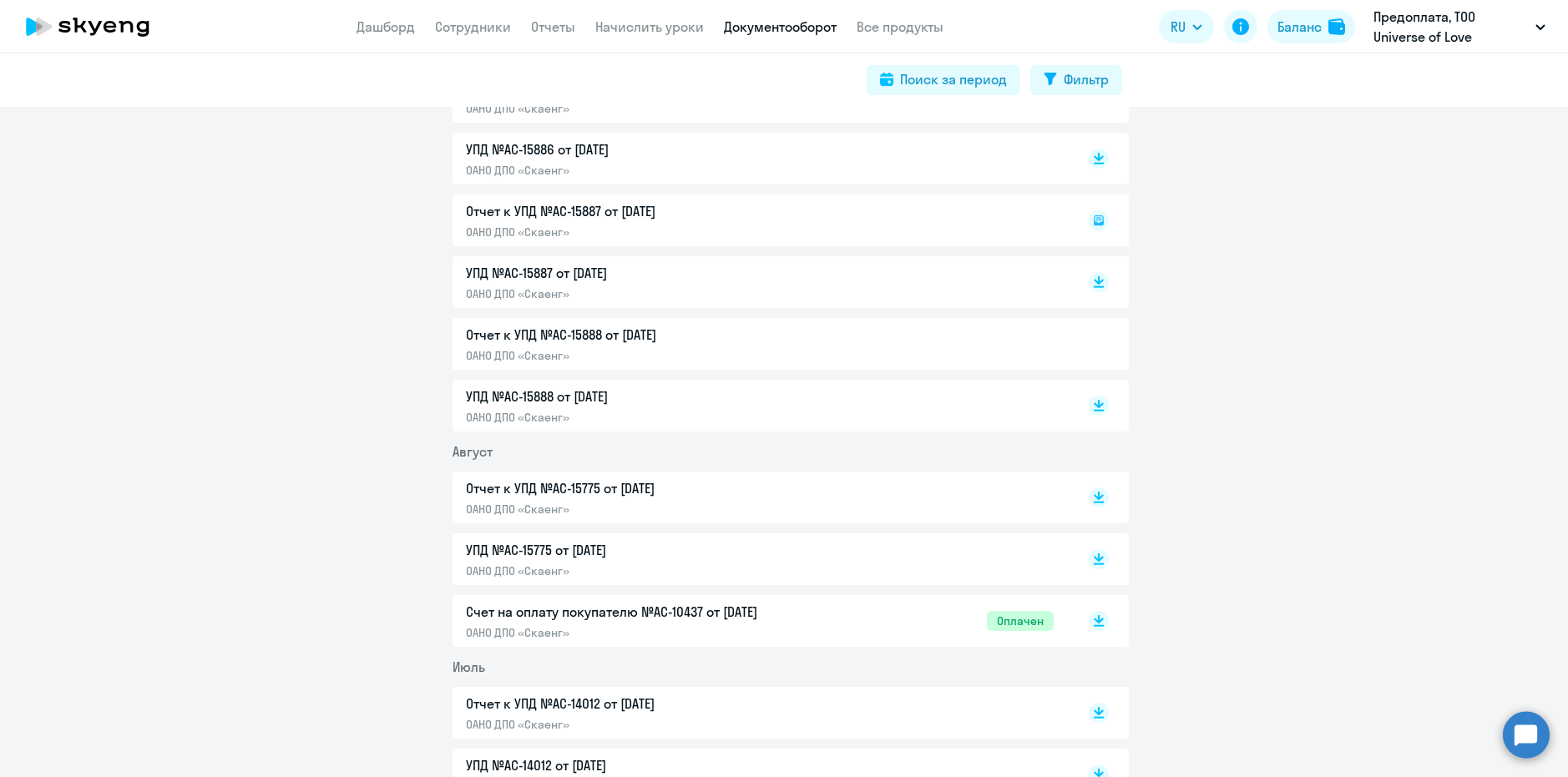
click at [1516, 730] on circle at bounding box center [1526, 734] width 47 height 47
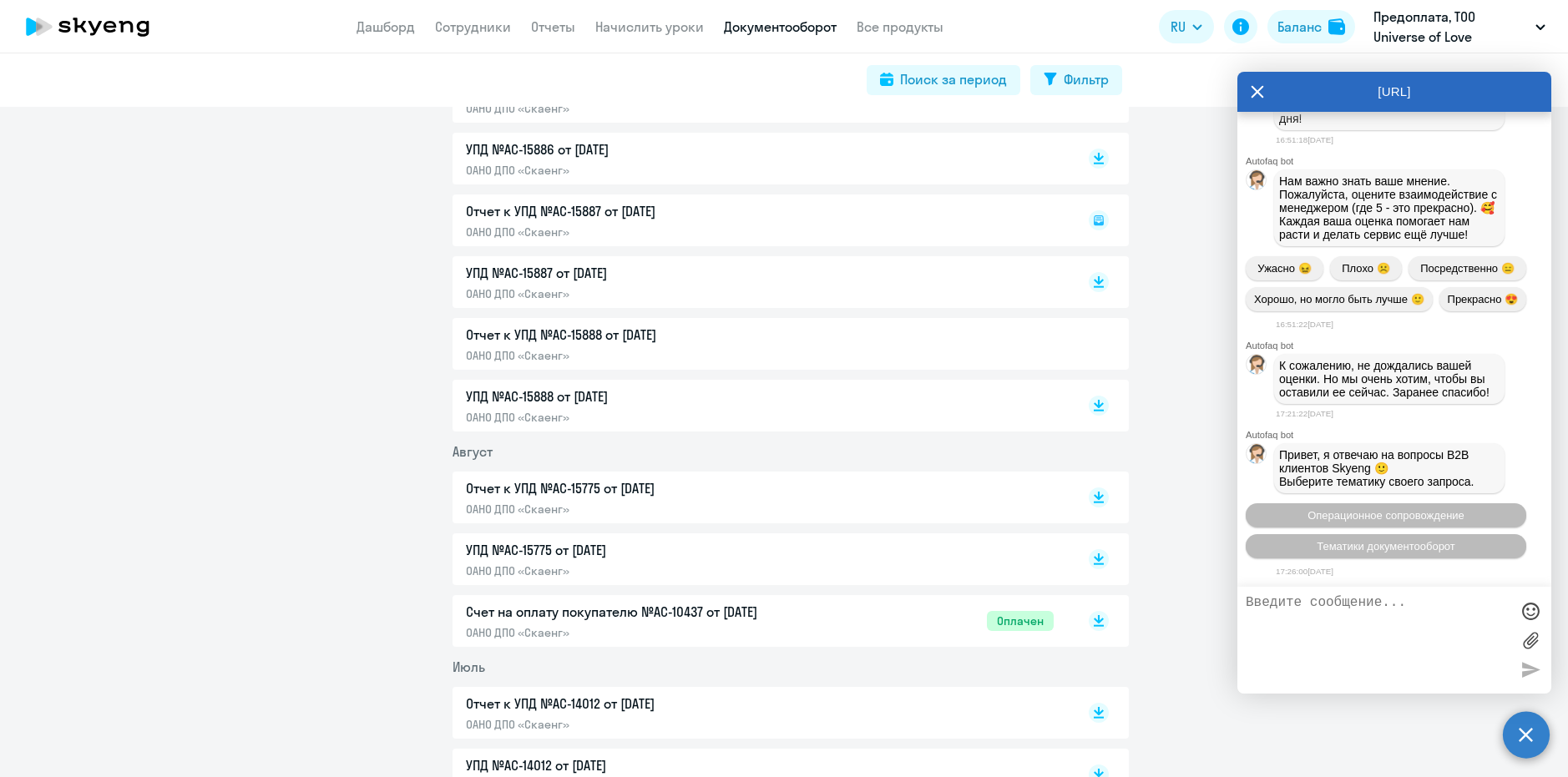
click at [1314, 621] on textarea at bounding box center [1377, 640] width 264 height 90
click at [1413, 541] on span "Тематики документооборот" at bounding box center [1387, 546] width 139 height 13
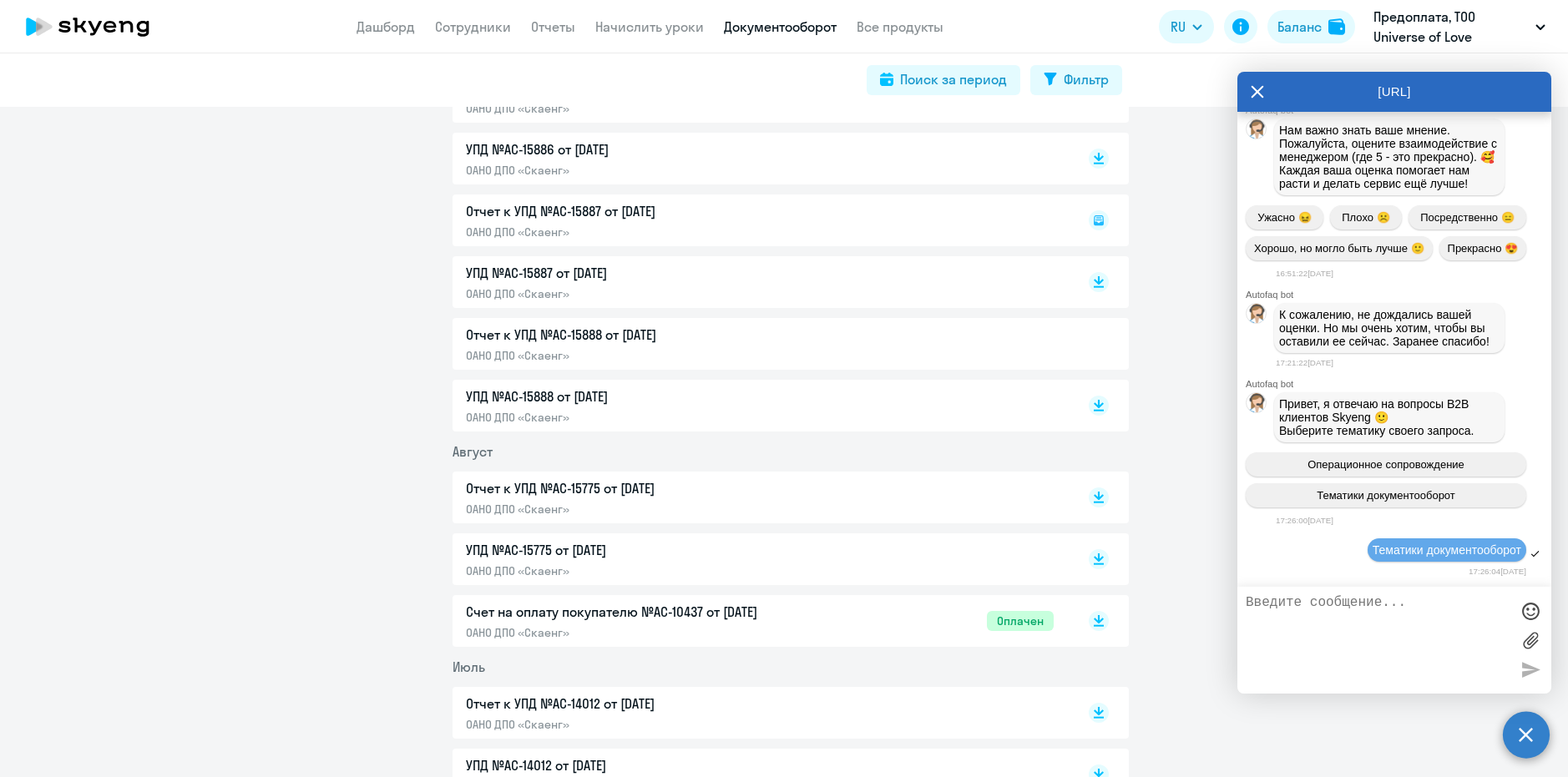
scroll to position [35164, 0]
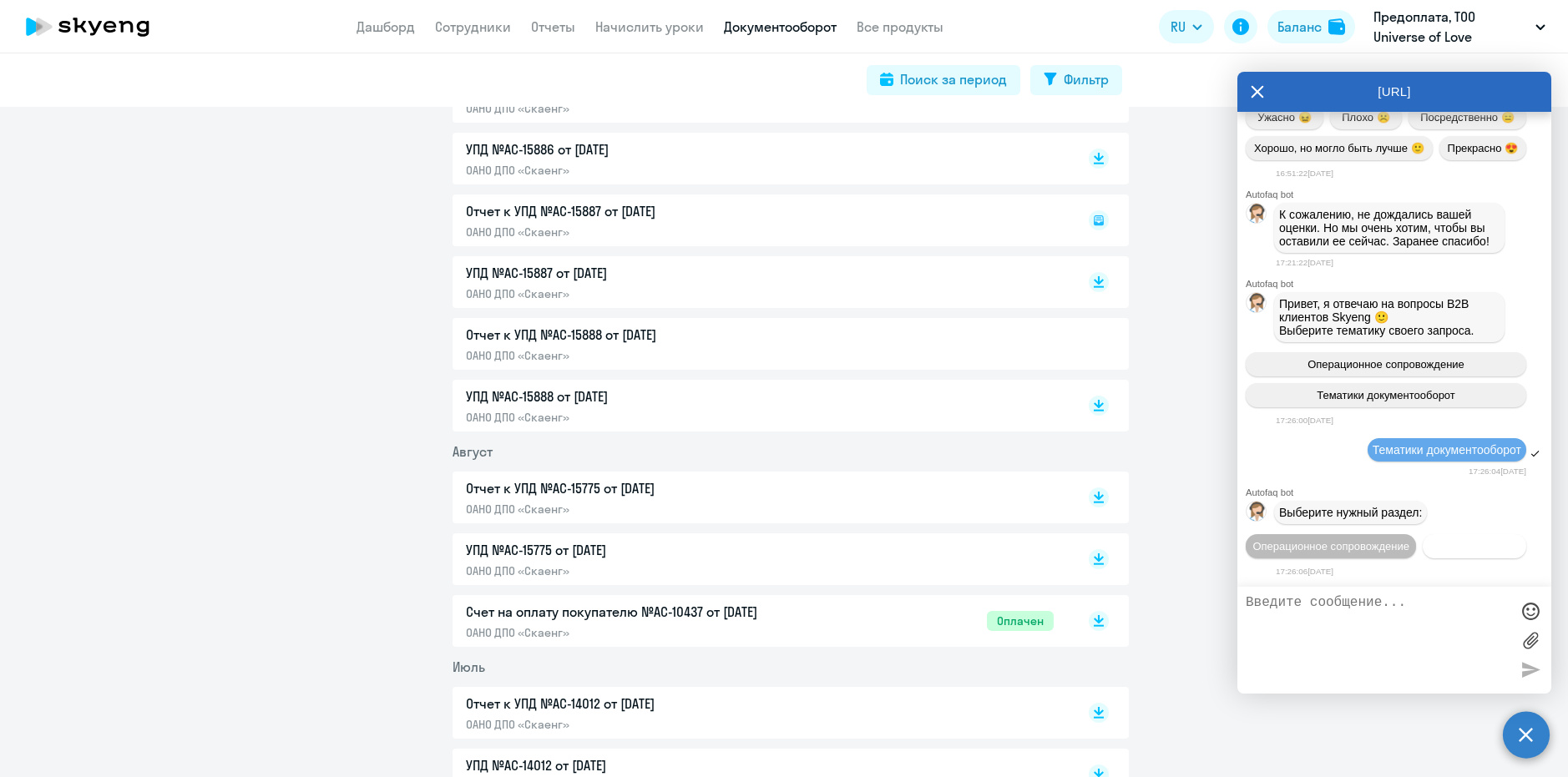
click at [1449, 545] on button "Документооборот" at bounding box center [1475, 546] width 103 height 25
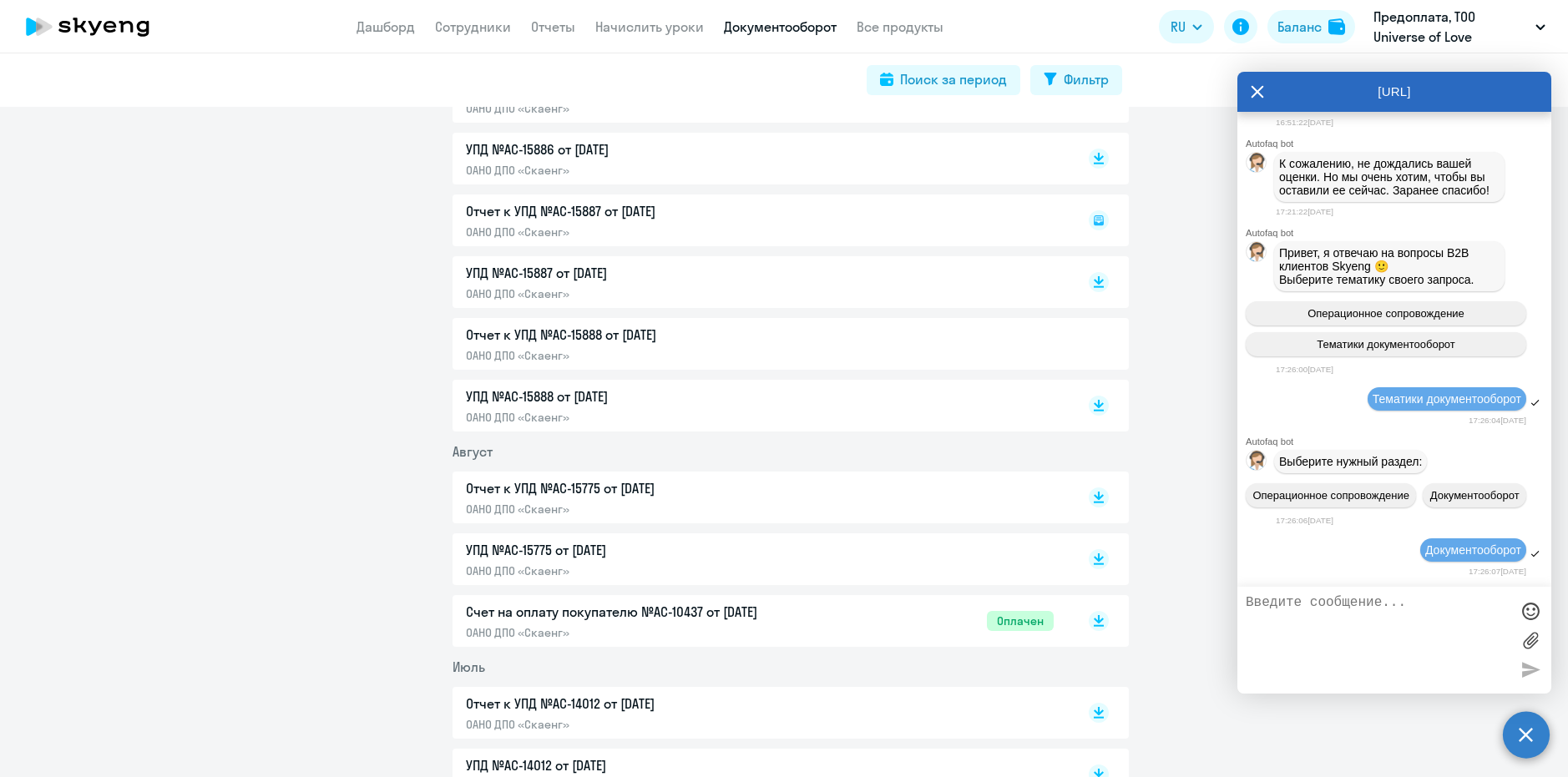
scroll to position [35439, 0]
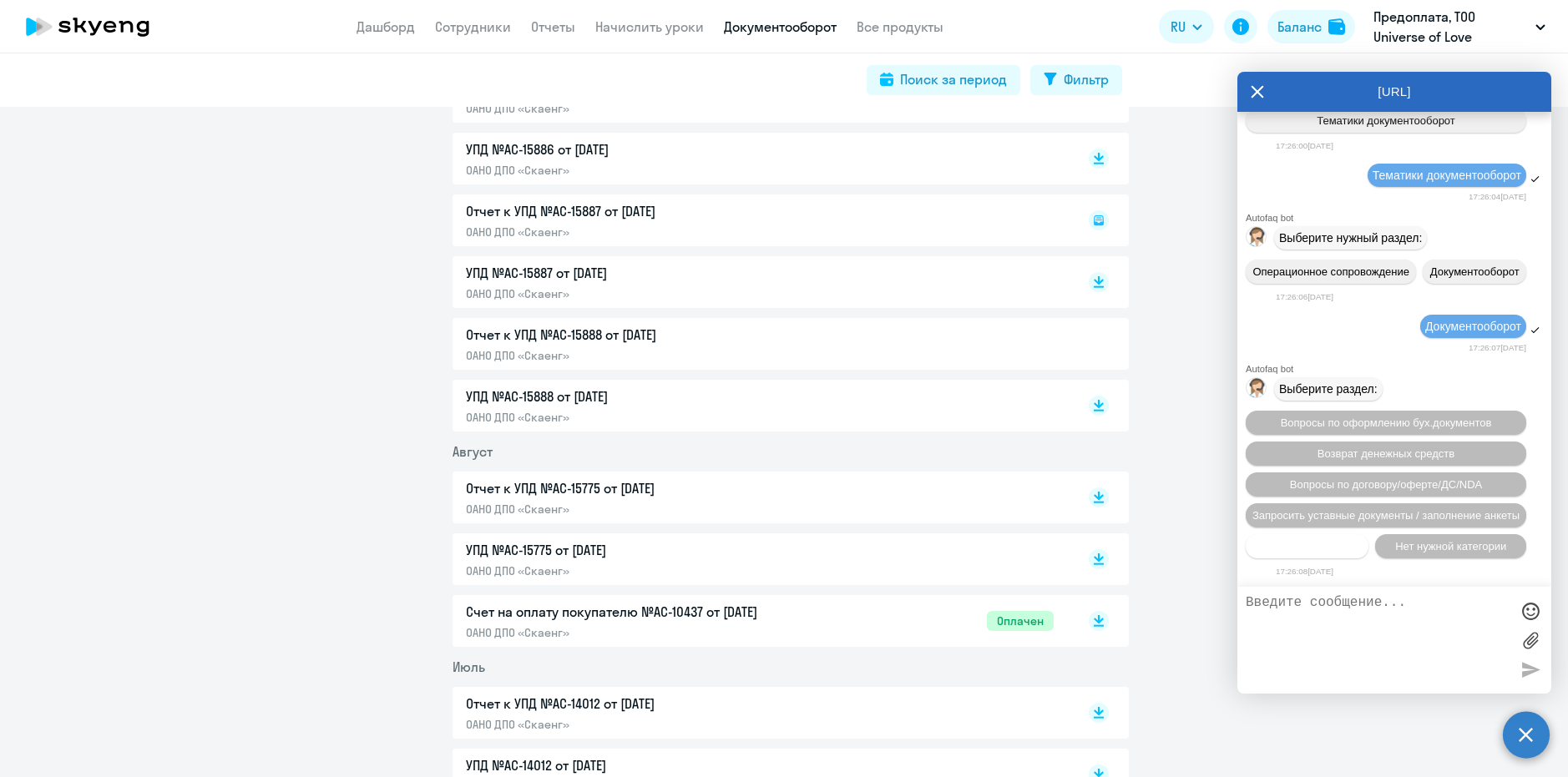
click at [1309, 554] on button "Прочие вопросы" at bounding box center [1307, 546] width 123 height 25
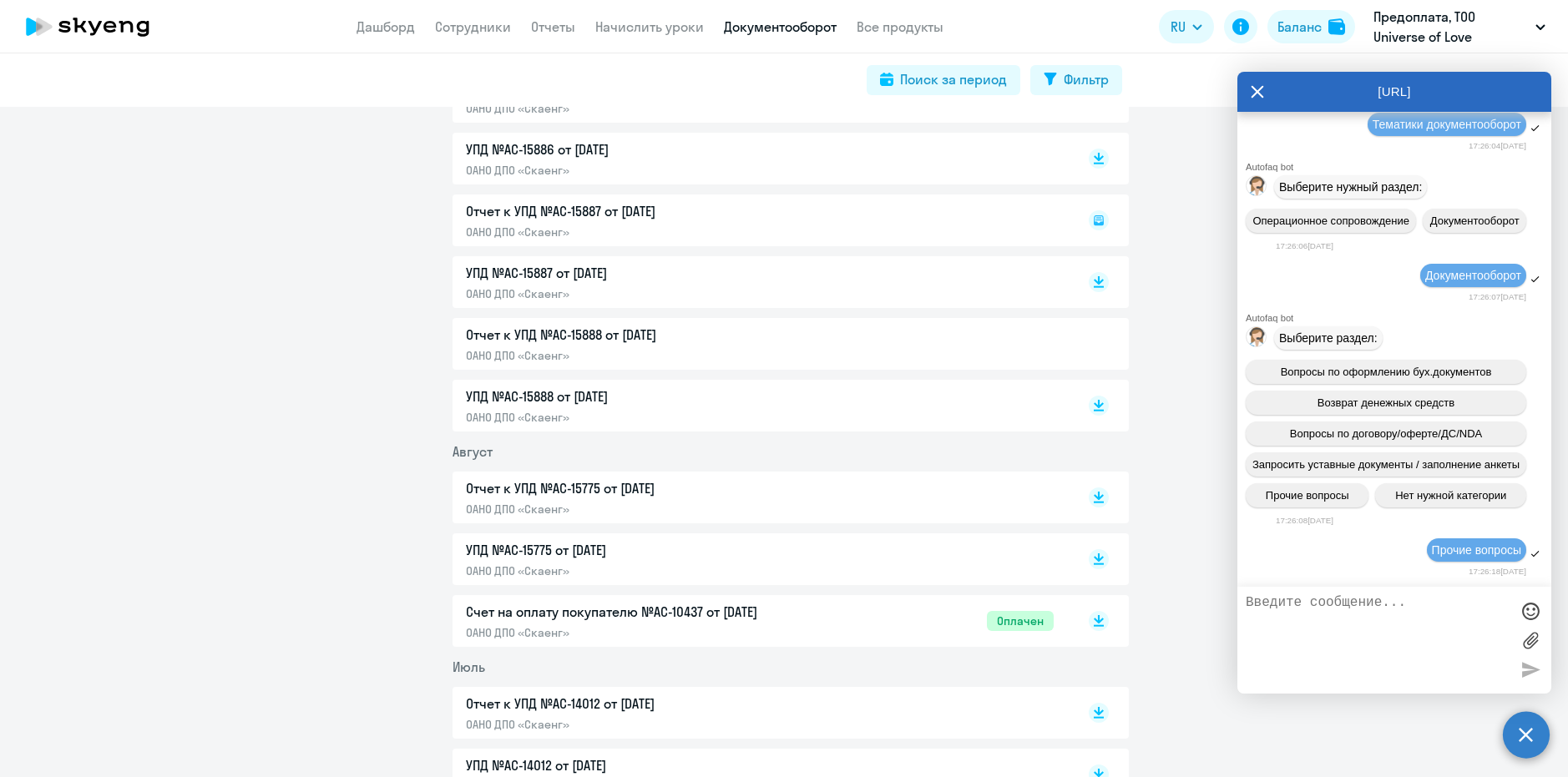
scroll to position [35746, 0]
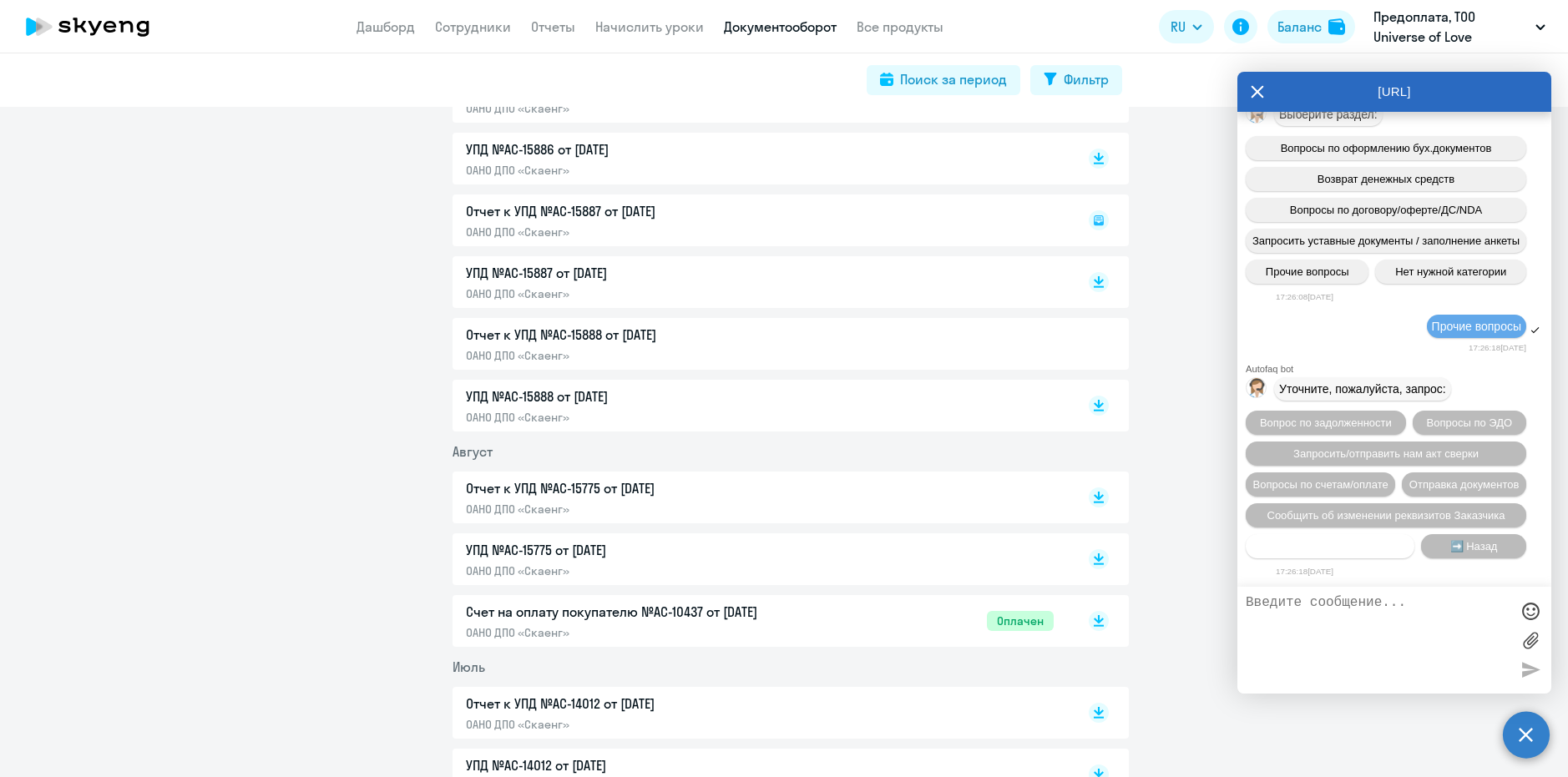
click at [1327, 554] on button "Нет нужной категории" at bounding box center [1330, 546] width 169 height 25
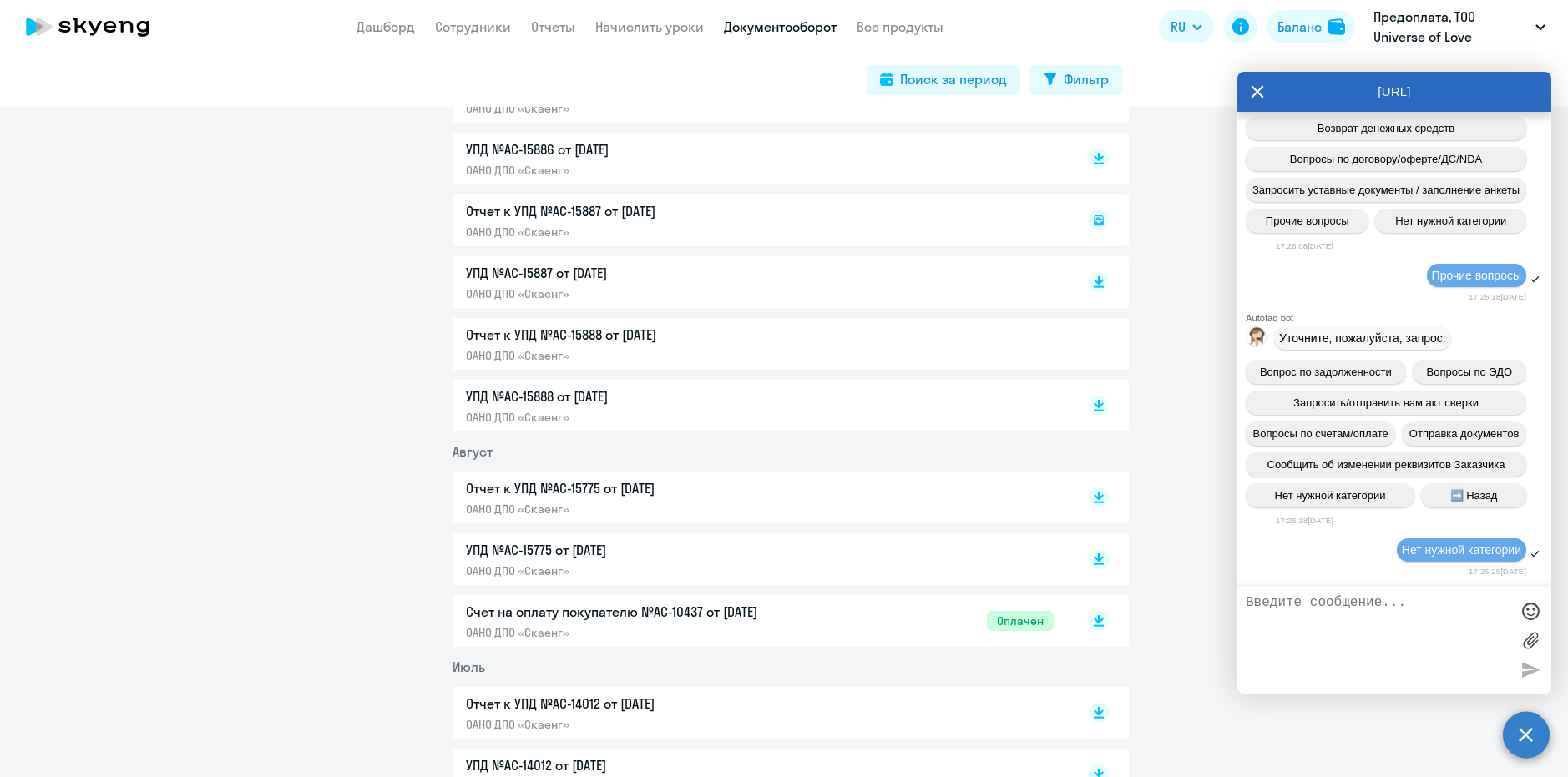
scroll to position [35913, 0]
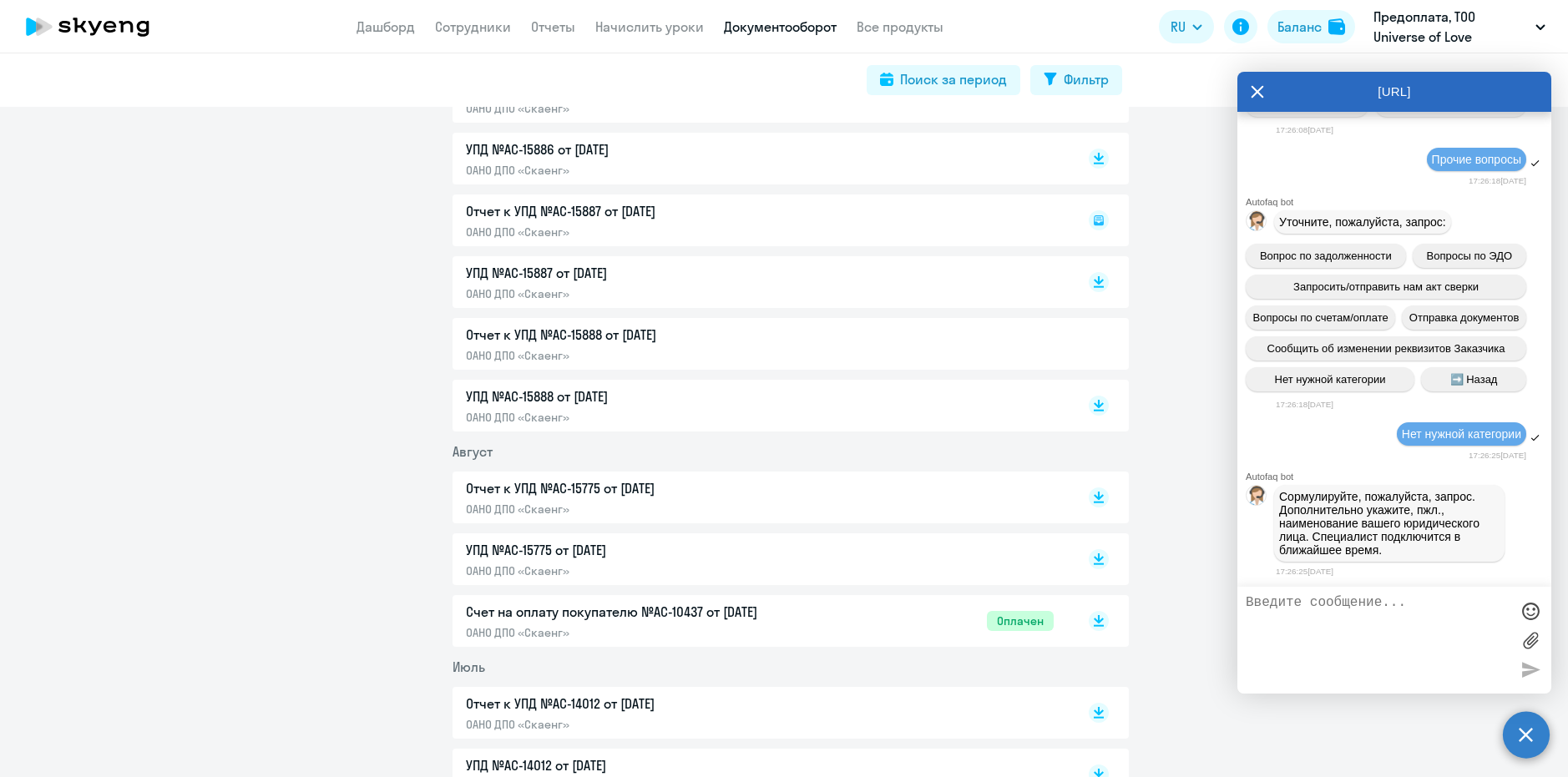
click at [1344, 636] on textarea at bounding box center [1377, 640] width 264 height 90
paste textarea "У документа нет печатной формы, обратитесь в чат"
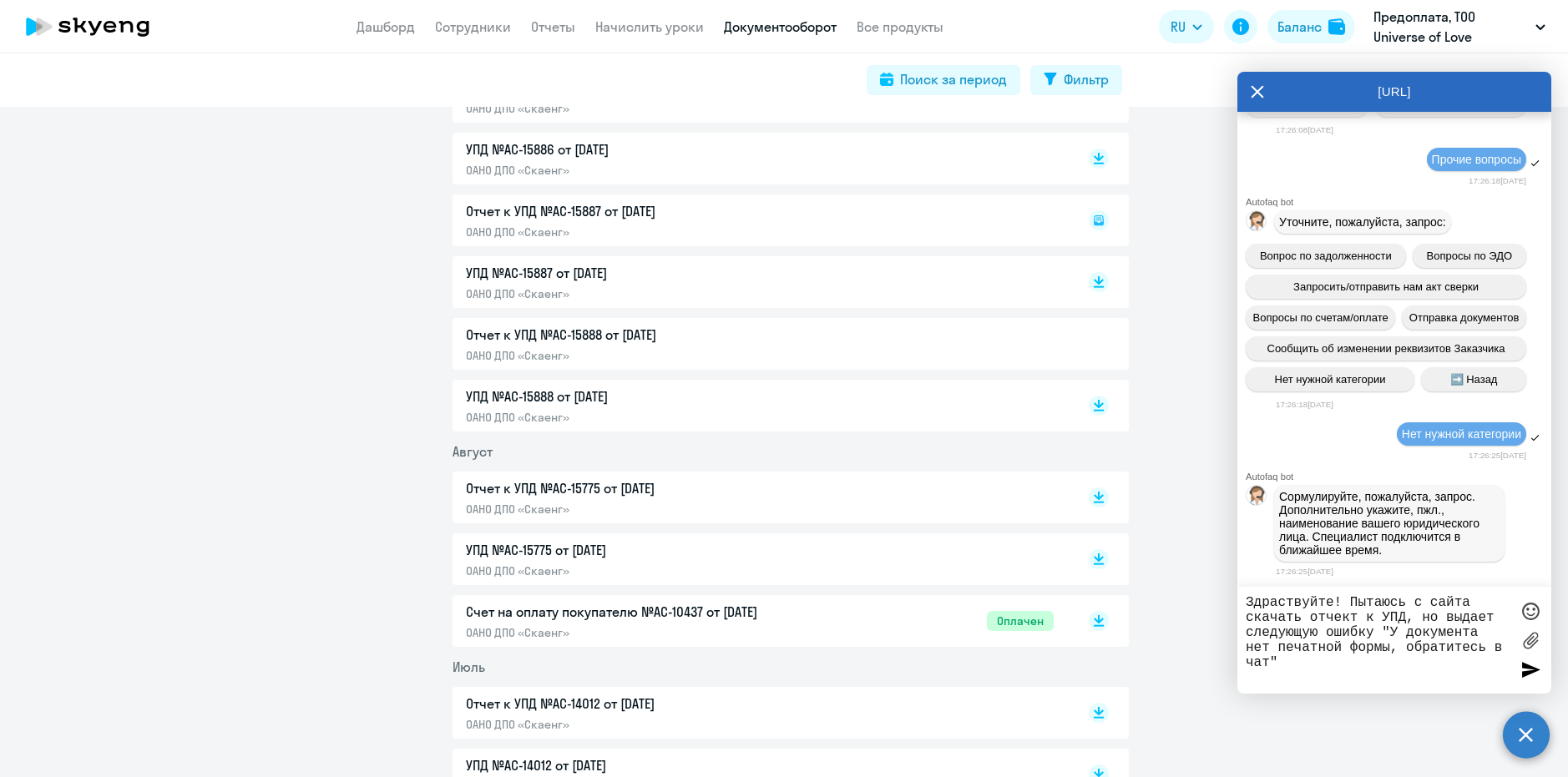
drag, startPoint x: 1337, startPoint y: 625, endPoint x: 1359, endPoint y: 628, distance: 22.2
click at [1359, 628] on textarea "Здраствуйте! Пытаюсь с сайта скачать отчект к УПД, но выдает следующую ошибку "…" at bounding box center [1377, 640] width 264 height 90
click at [1335, 665] on textarea "Здраствуйте! Пытаюсь с сайта скачать отчёт к УПД, но выдает следующую ошибку "У…" at bounding box center [1377, 640] width 264 height 90
type textarea "Здраствуйте! Пытаюсь с сайта скачать отчёт к УПД, но выдает следующую ошибку "У…"
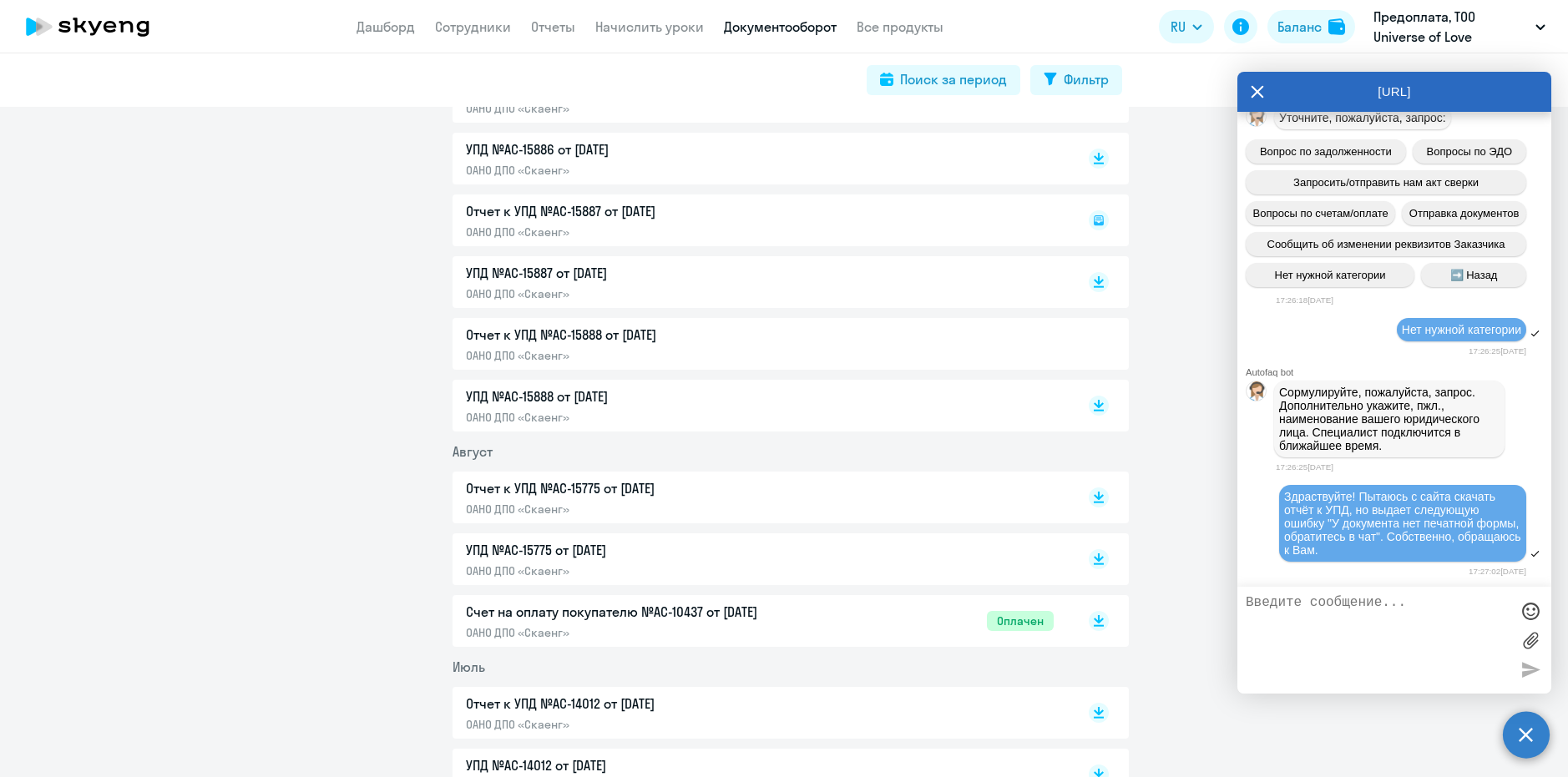
scroll to position [36017, 0]
